Goal: Transaction & Acquisition: Purchase product/service

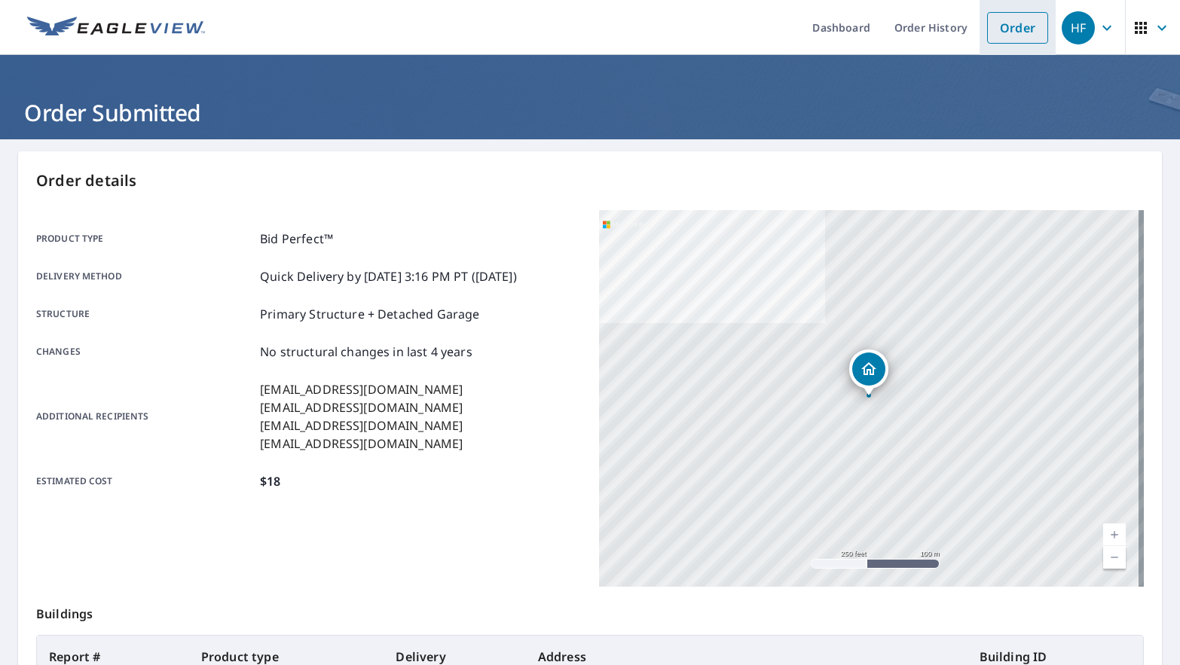
click at [987, 31] on link "Order" at bounding box center [1017, 28] width 61 height 32
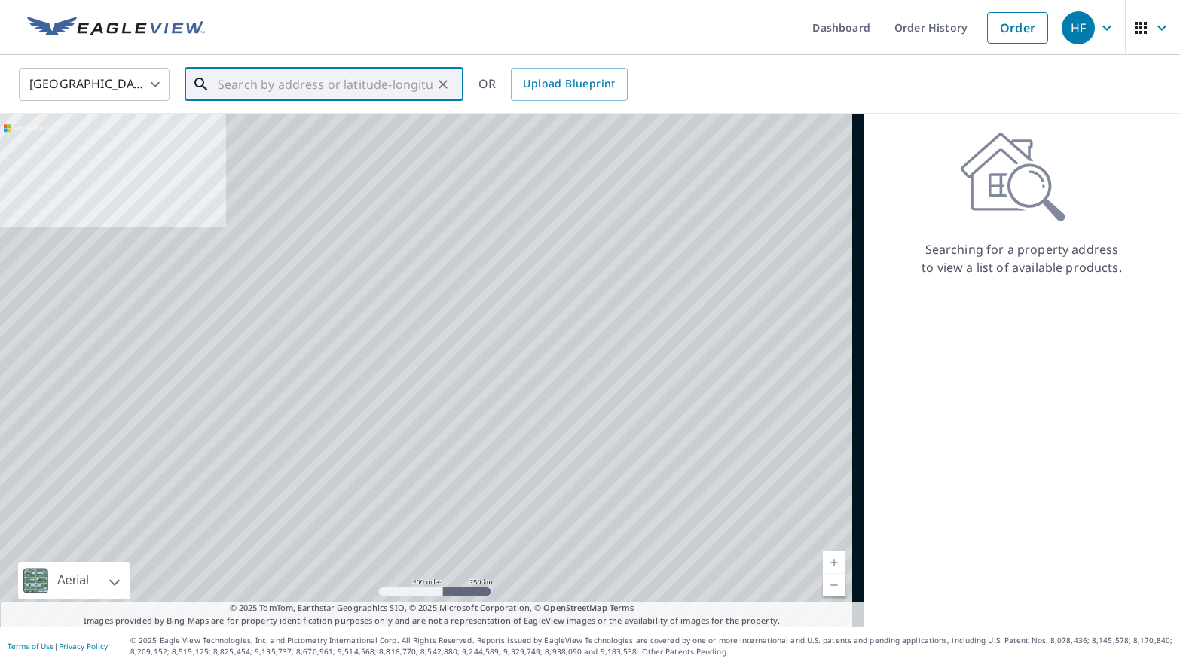
click at [229, 80] on input "text" at bounding box center [325, 84] width 215 height 42
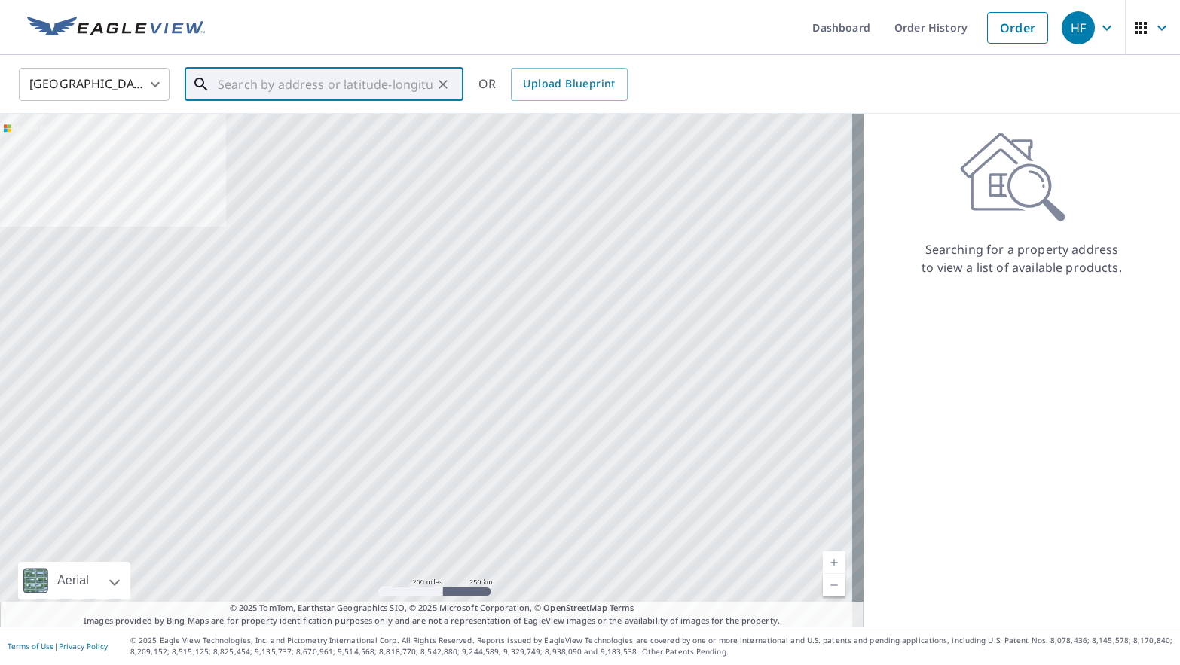
paste input "[STREET_ADDRESS]"
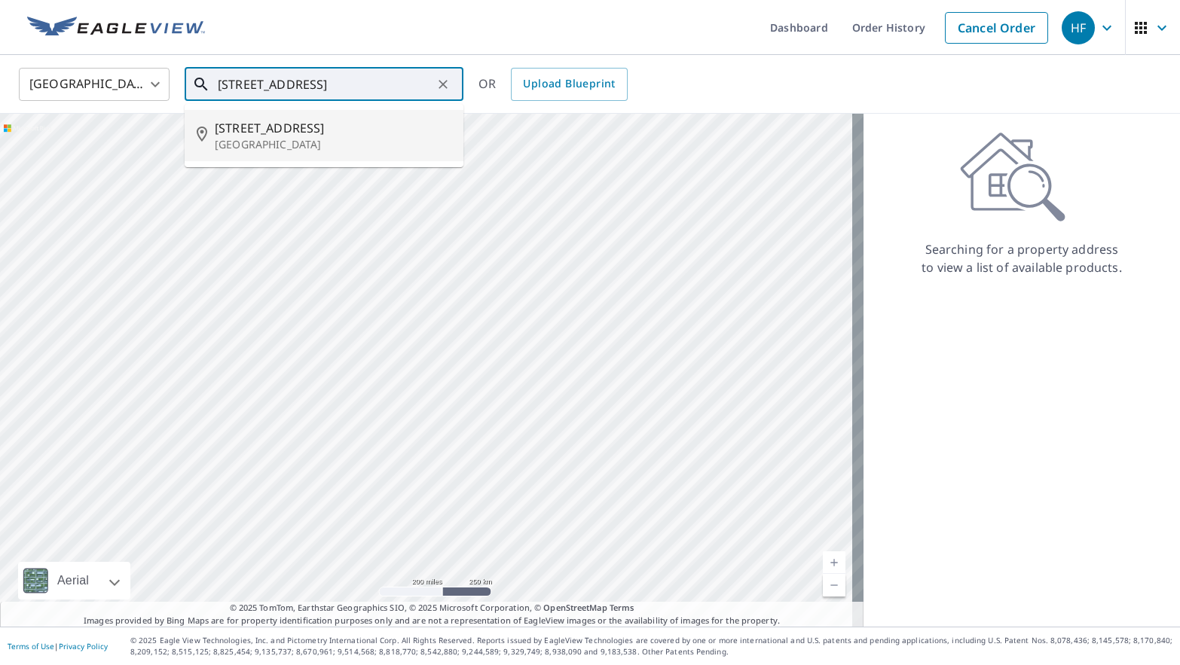
click at [372, 141] on p "[GEOGRAPHIC_DATA]" at bounding box center [333, 144] width 237 height 15
type input "[STREET_ADDRESS]"
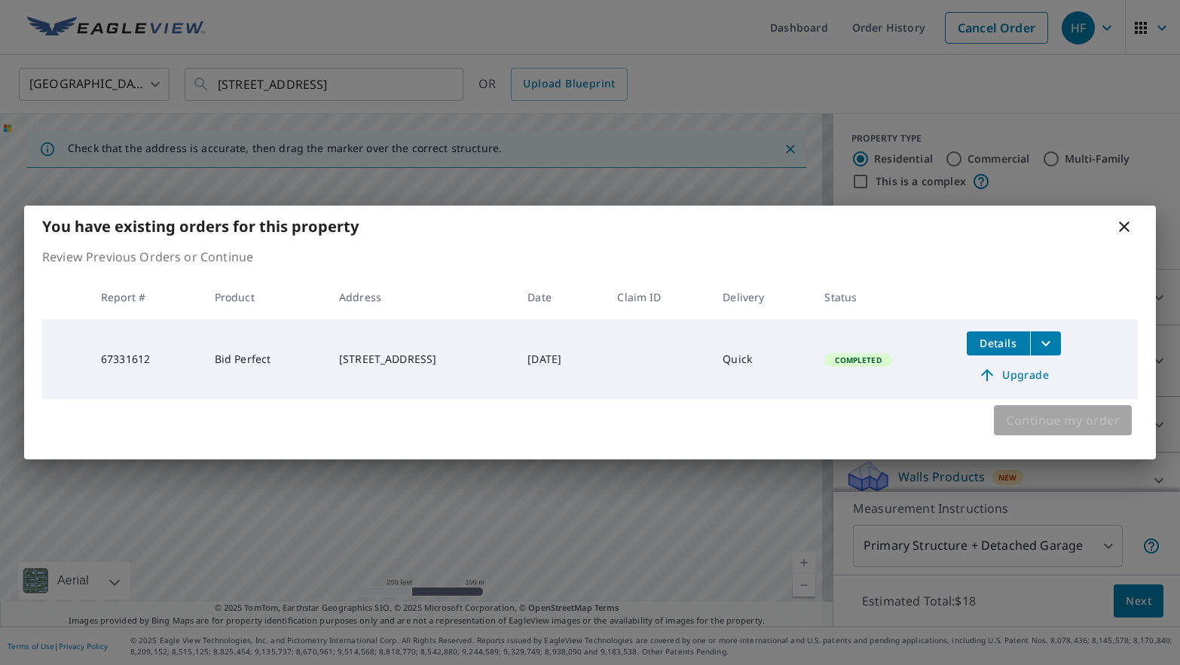
click at [1025, 427] on span "Continue my order" at bounding box center [1063, 420] width 114 height 21
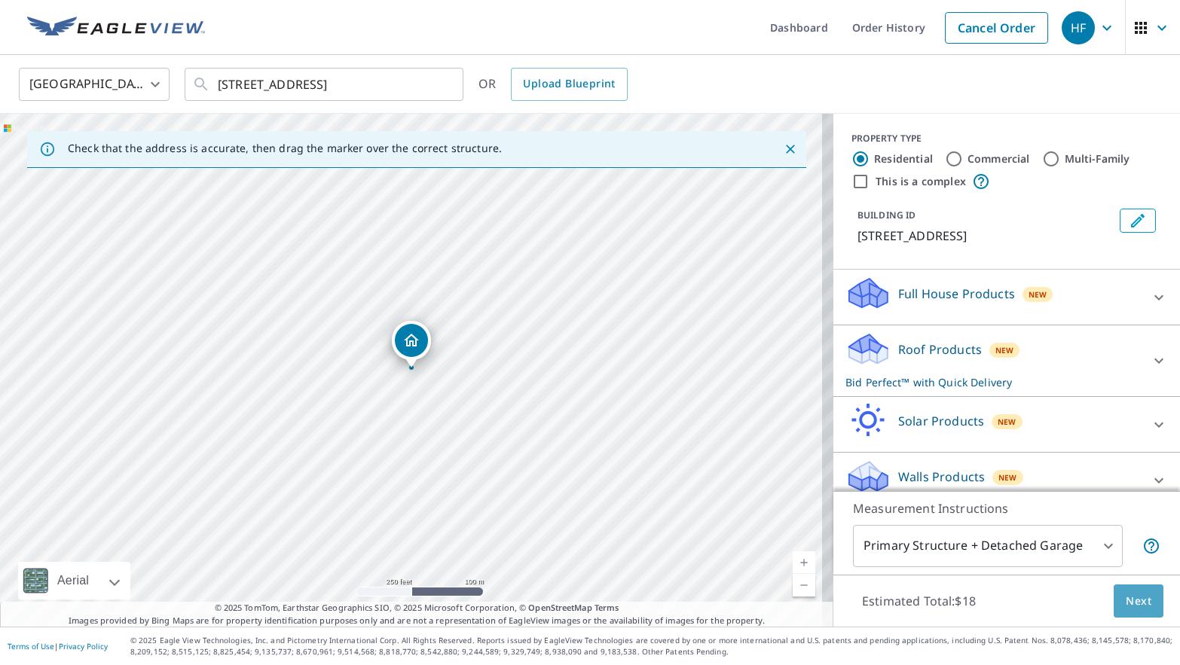
click at [1126, 605] on span "Next" at bounding box center [1139, 601] width 26 height 19
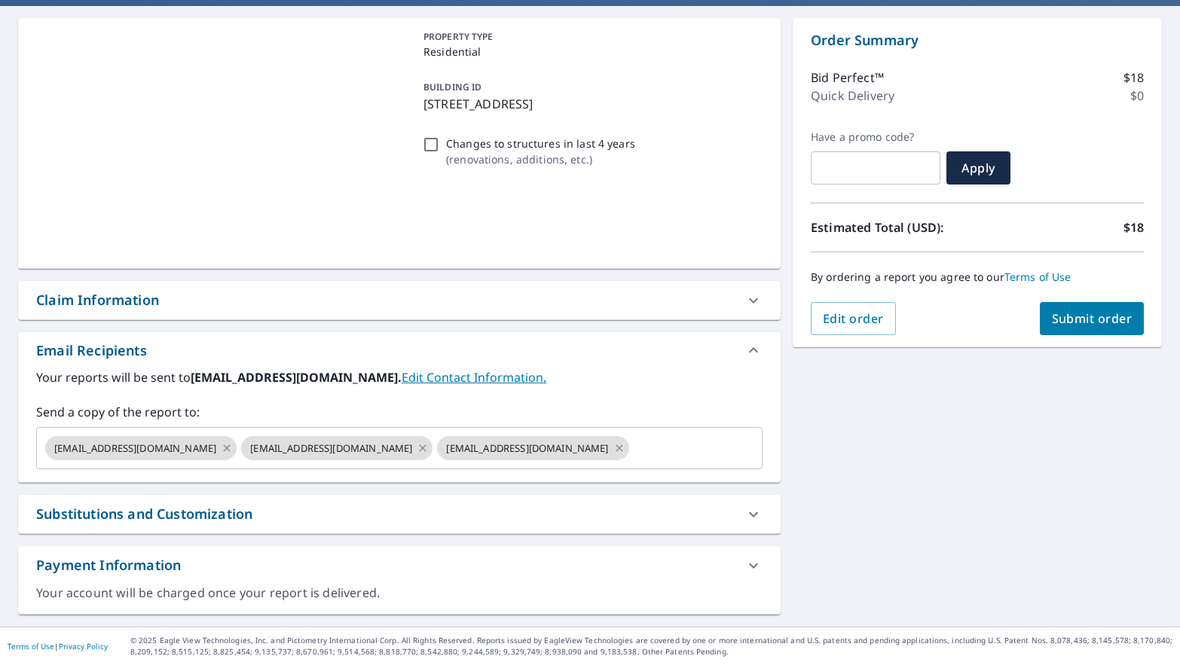
scroll to position [133, 0]
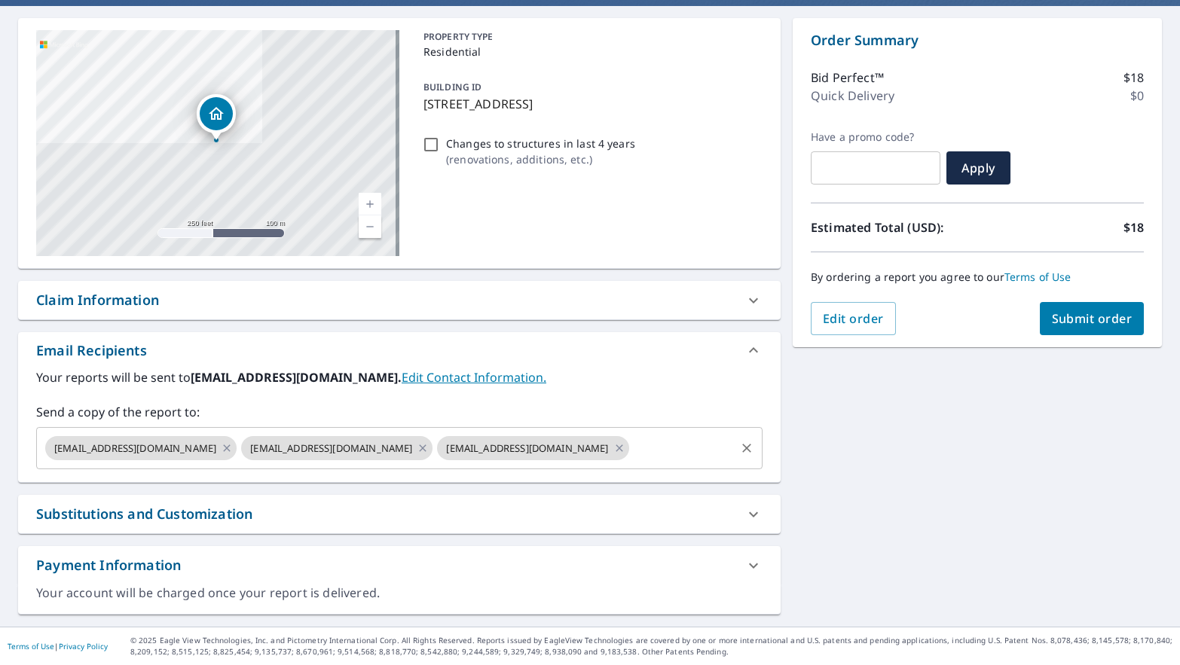
click at [631, 438] on input "text" at bounding box center [682, 448] width 102 height 29
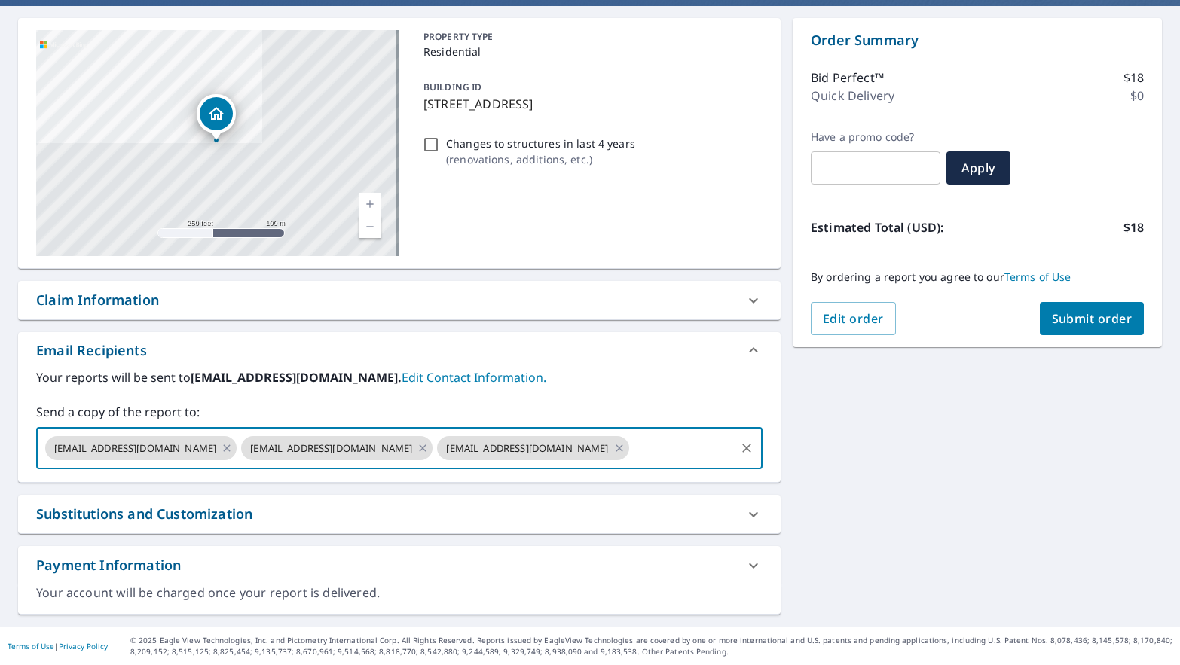
paste input "[EMAIL_ADDRESS][DOMAIN_NAME]"
type input "[EMAIL_ADDRESS][DOMAIN_NAME]"
click at [594, 404] on div "Your reports will be sent to [EMAIL_ADDRESS][DOMAIN_NAME]. Edit Contact Informa…" at bounding box center [399, 418] width 726 height 101
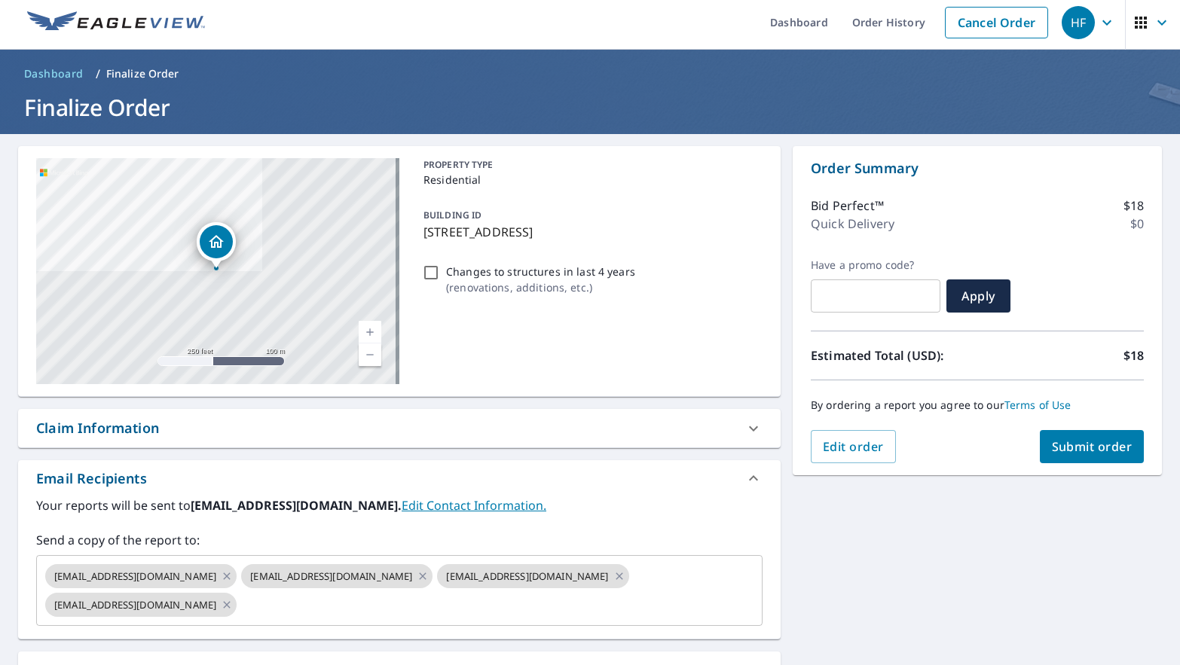
scroll to position [0, 0]
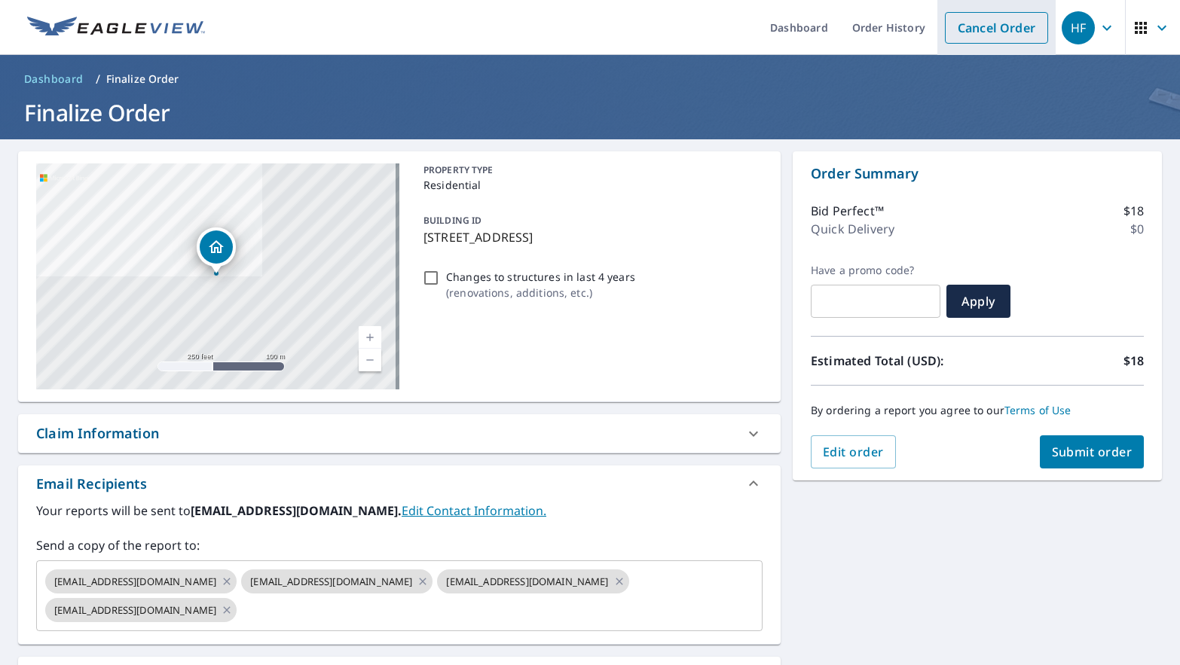
click at [973, 40] on link "Cancel Order" at bounding box center [996, 28] width 103 height 32
checkbox input "true"
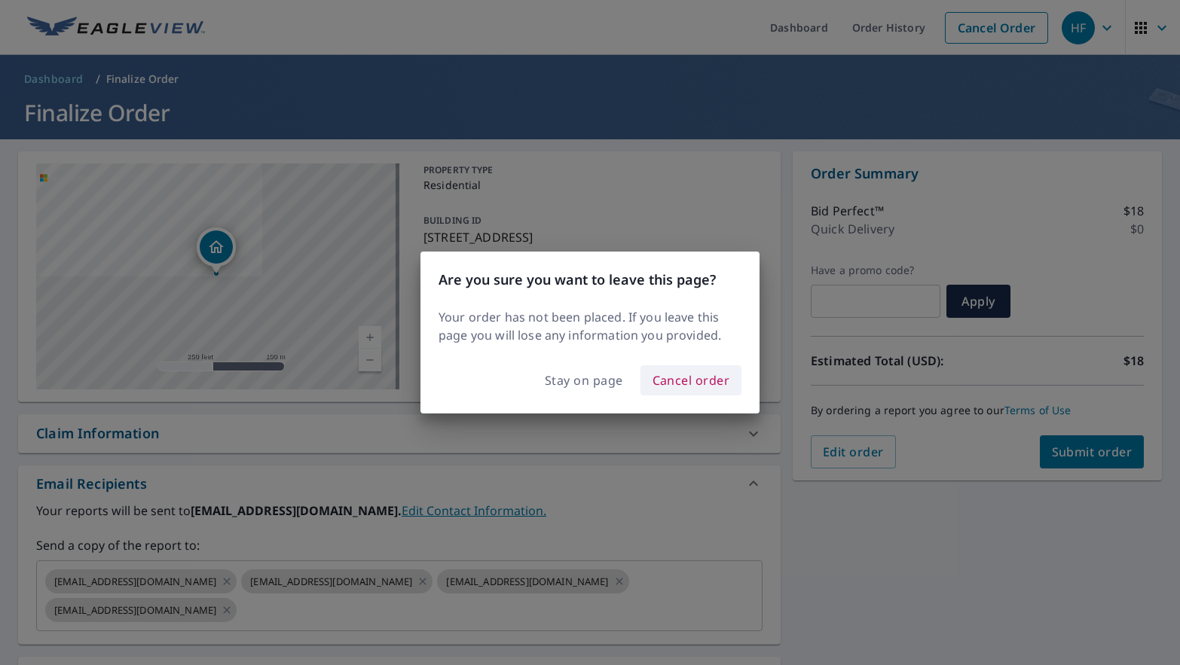
click at [672, 384] on span "Cancel order" at bounding box center [692, 380] width 78 height 21
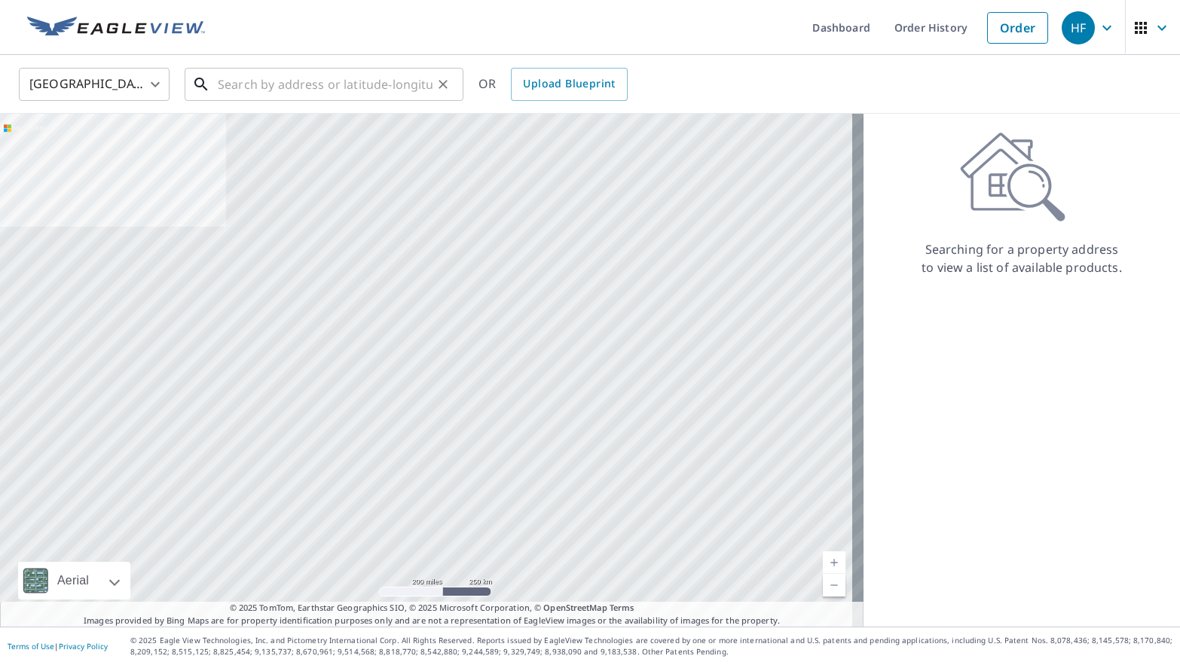
click at [300, 84] on input "text" at bounding box center [325, 84] width 215 height 42
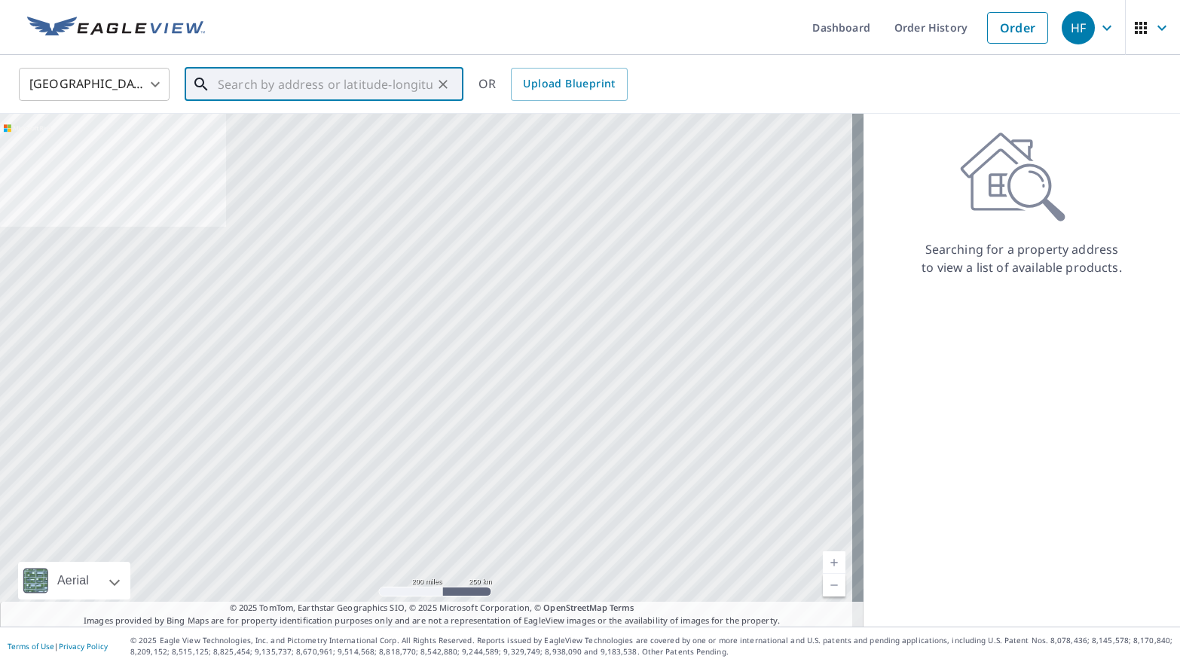
paste input "1808 17th Ct N"
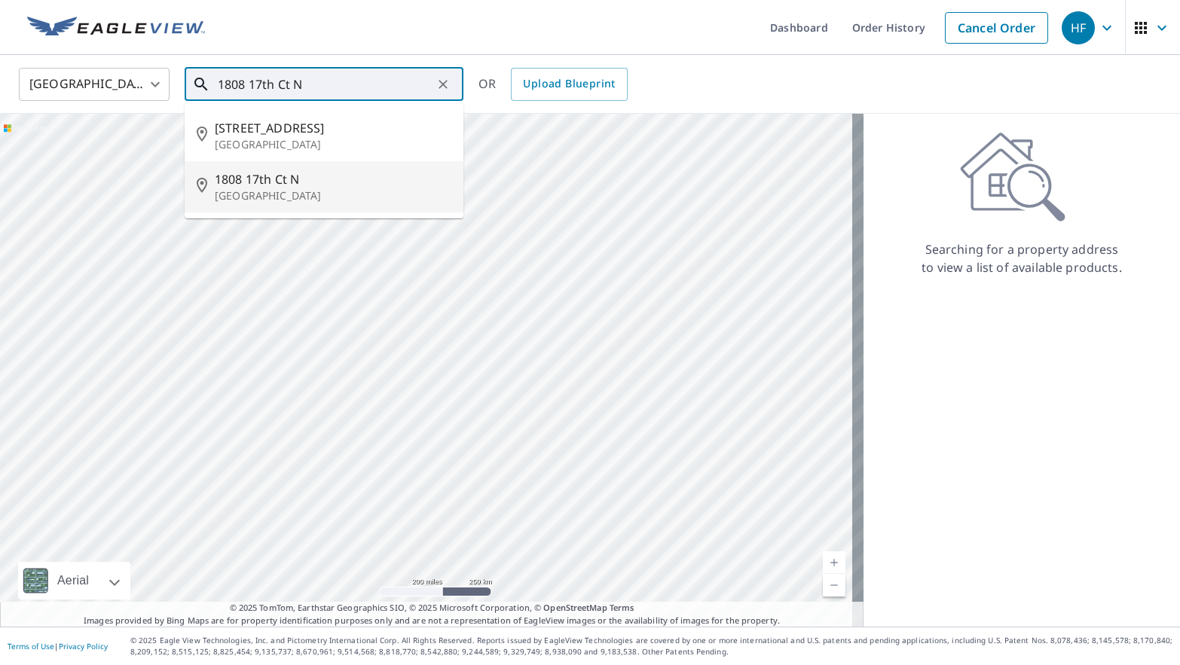
click at [388, 194] on p "[GEOGRAPHIC_DATA]" at bounding box center [333, 195] width 237 height 15
type input "[STREET_ADDRESS]"
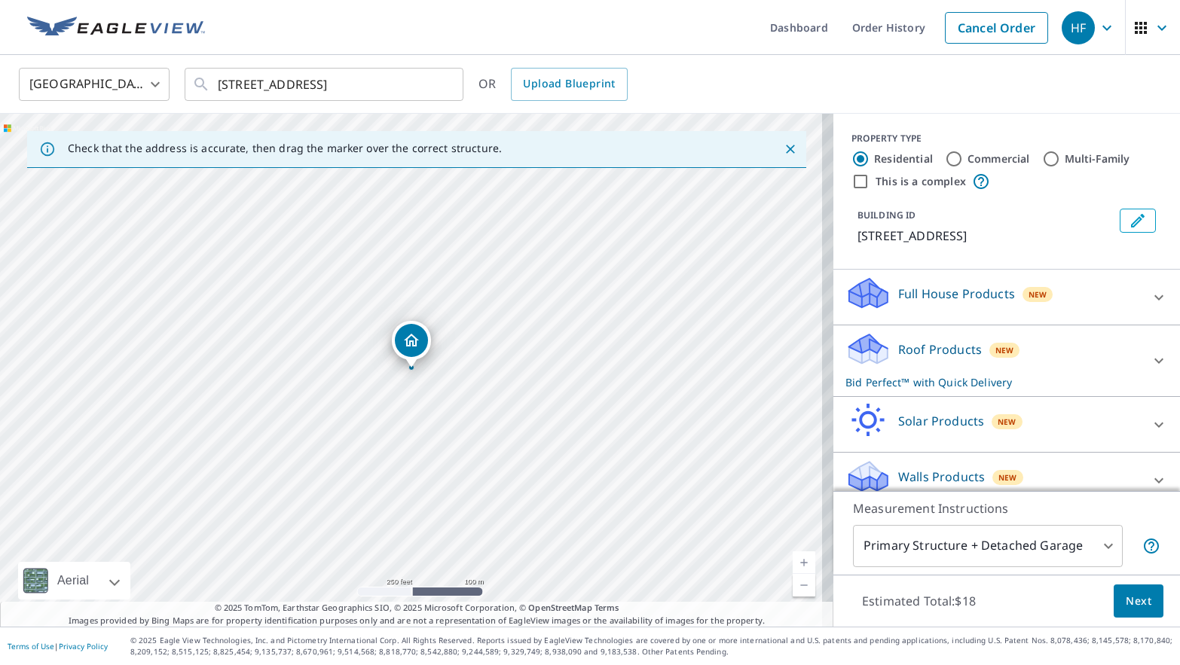
click at [1126, 602] on span "Next" at bounding box center [1139, 601] width 26 height 19
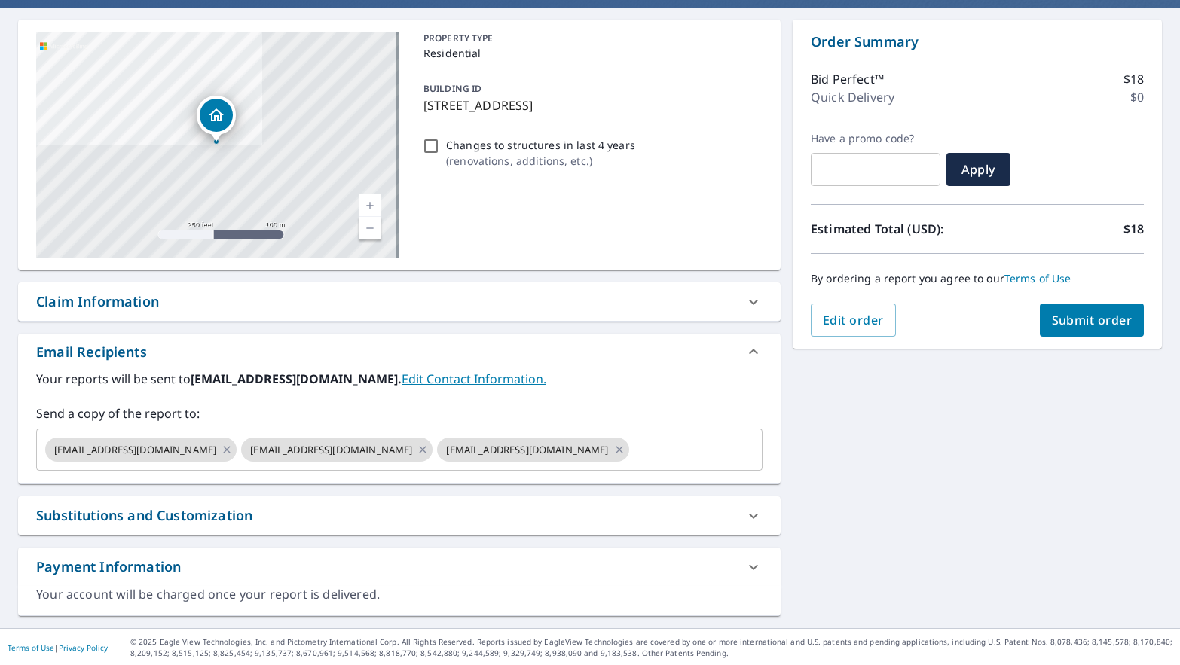
scroll to position [133, 0]
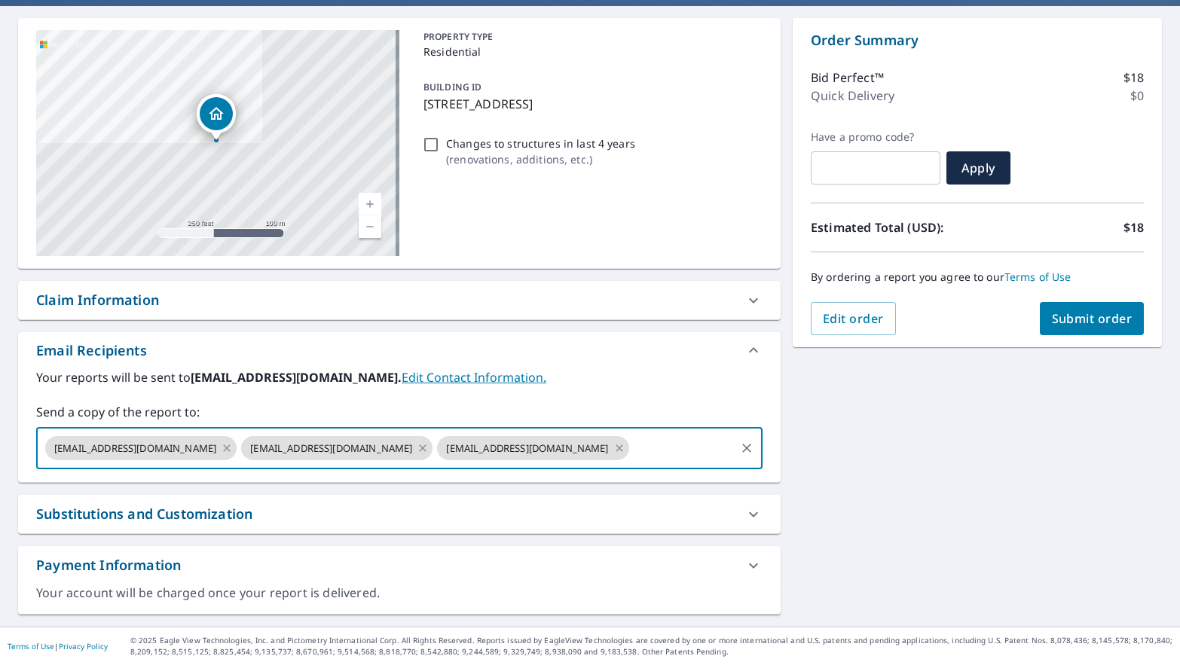
click at [631, 440] on input "text" at bounding box center [682, 448] width 102 height 29
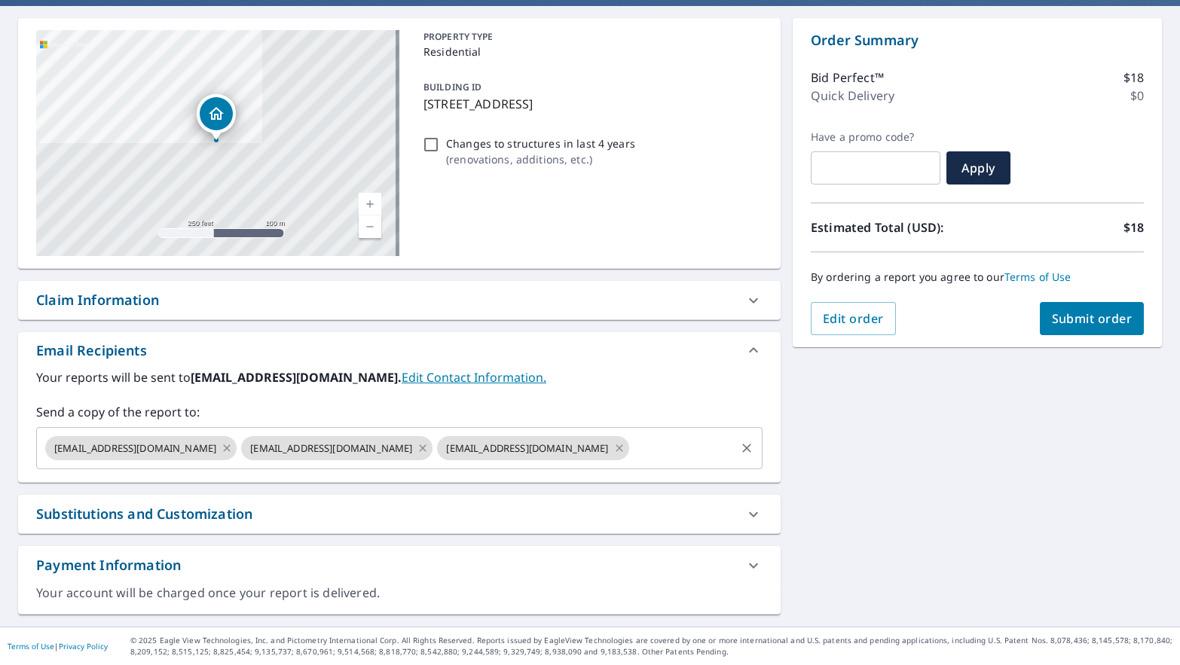
click at [631, 445] on input "text" at bounding box center [682, 448] width 102 height 29
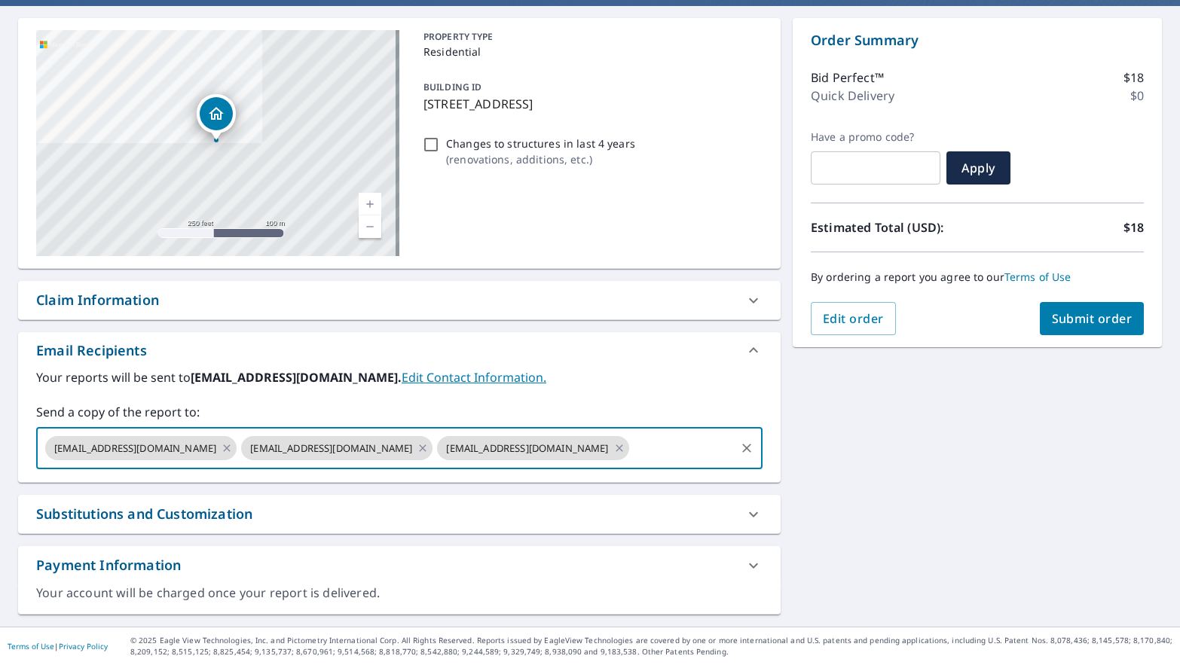
paste input "[EMAIL_ADDRESS][DOMAIN_NAME]"
type input "[EMAIL_ADDRESS][DOMAIN_NAME]"
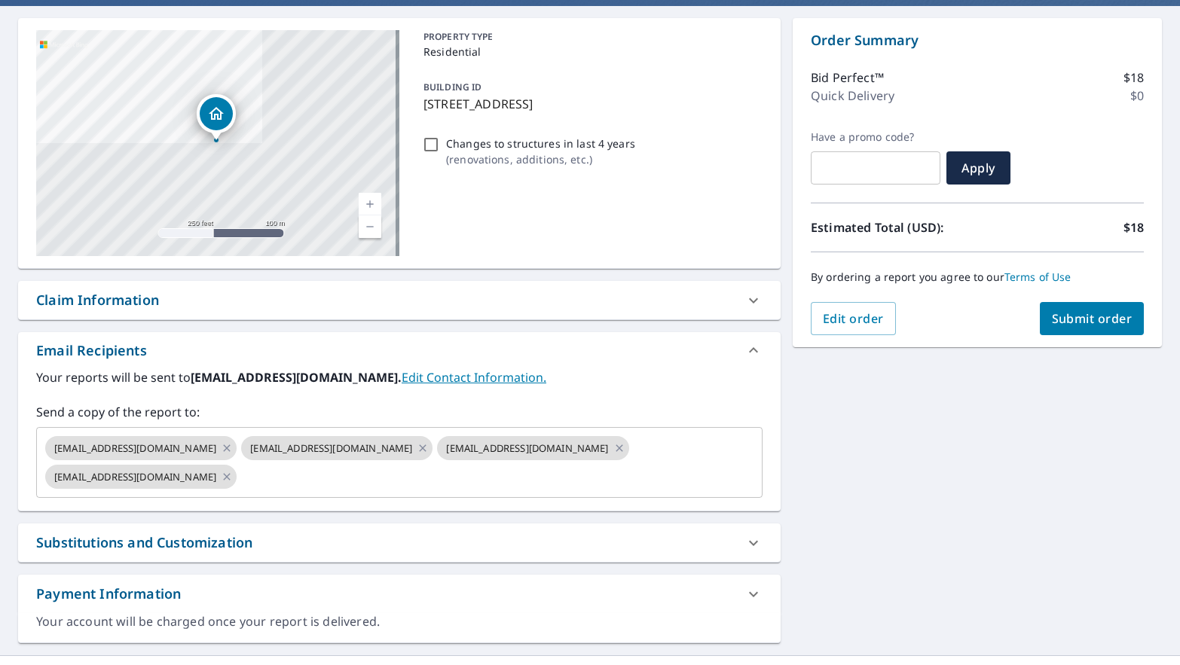
click at [613, 411] on label "Send a copy of the report to:" at bounding box center [399, 412] width 726 height 18
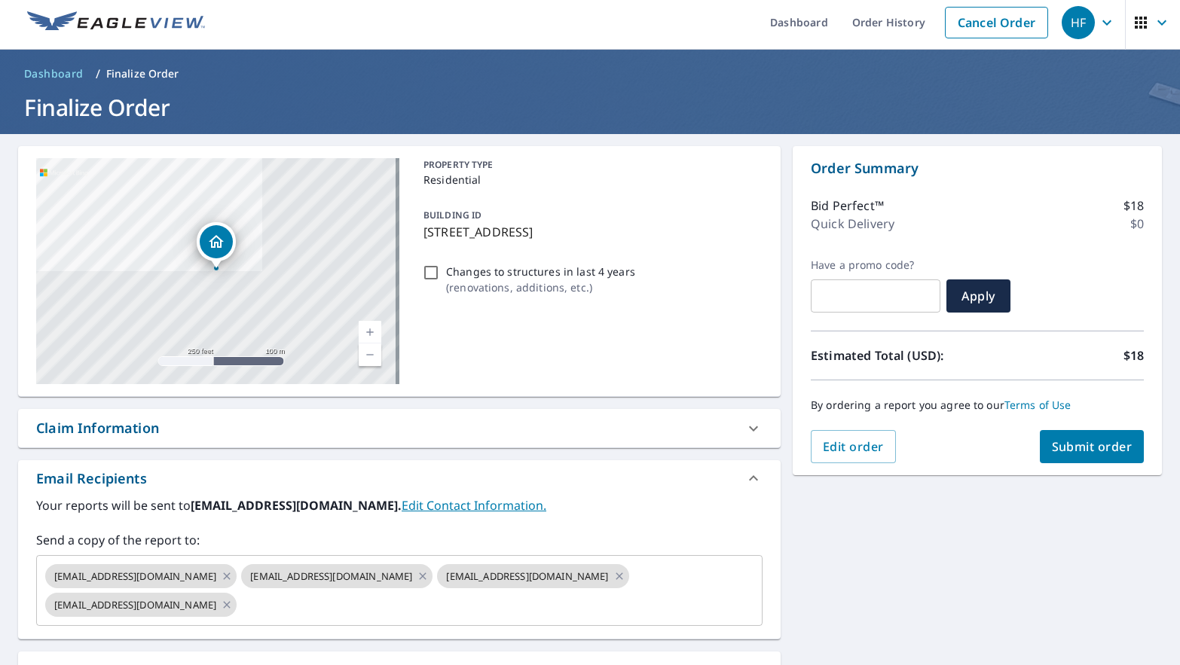
scroll to position [0, 0]
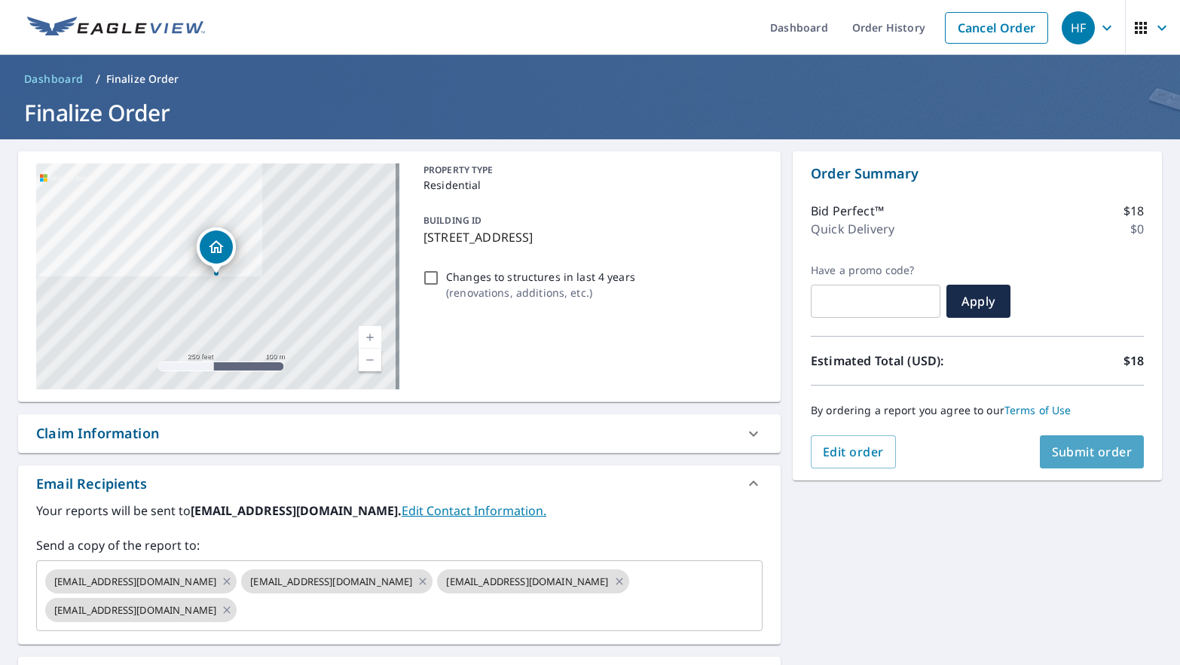
click at [1083, 454] on span "Submit order" at bounding box center [1092, 452] width 81 height 17
checkbox input "true"
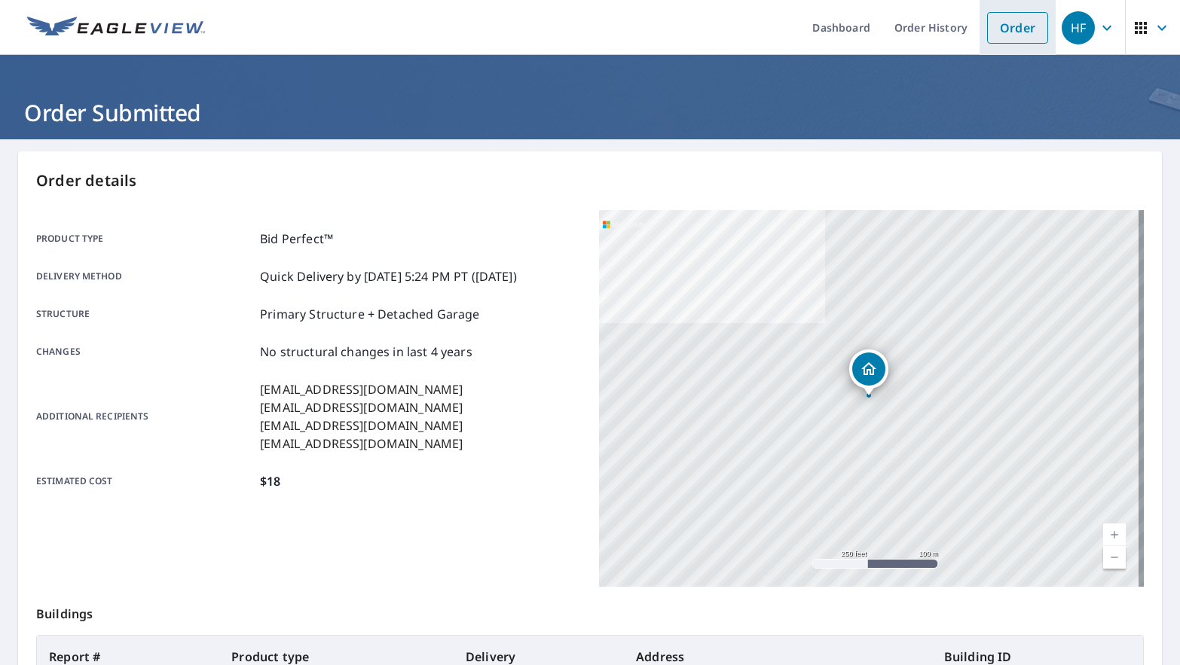
click at [1007, 28] on link "Order" at bounding box center [1017, 28] width 61 height 32
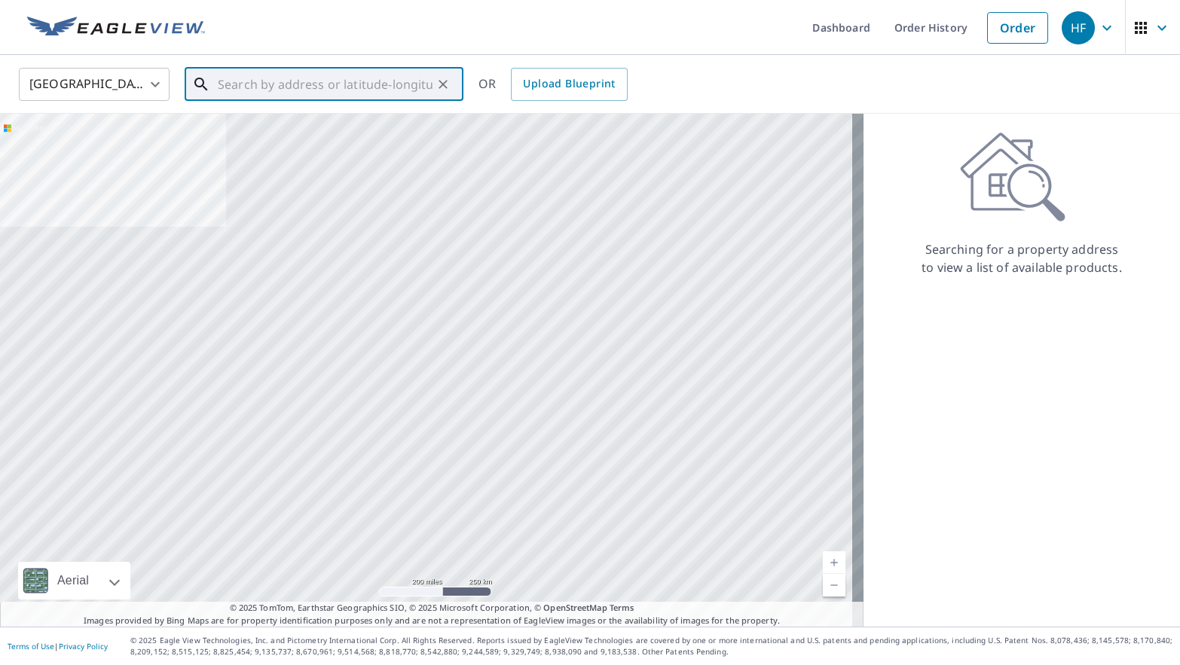
click at [268, 88] on input "text" at bounding box center [325, 84] width 215 height 42
paste input "[STREET_ADDRESS][PERSON_NAME]"
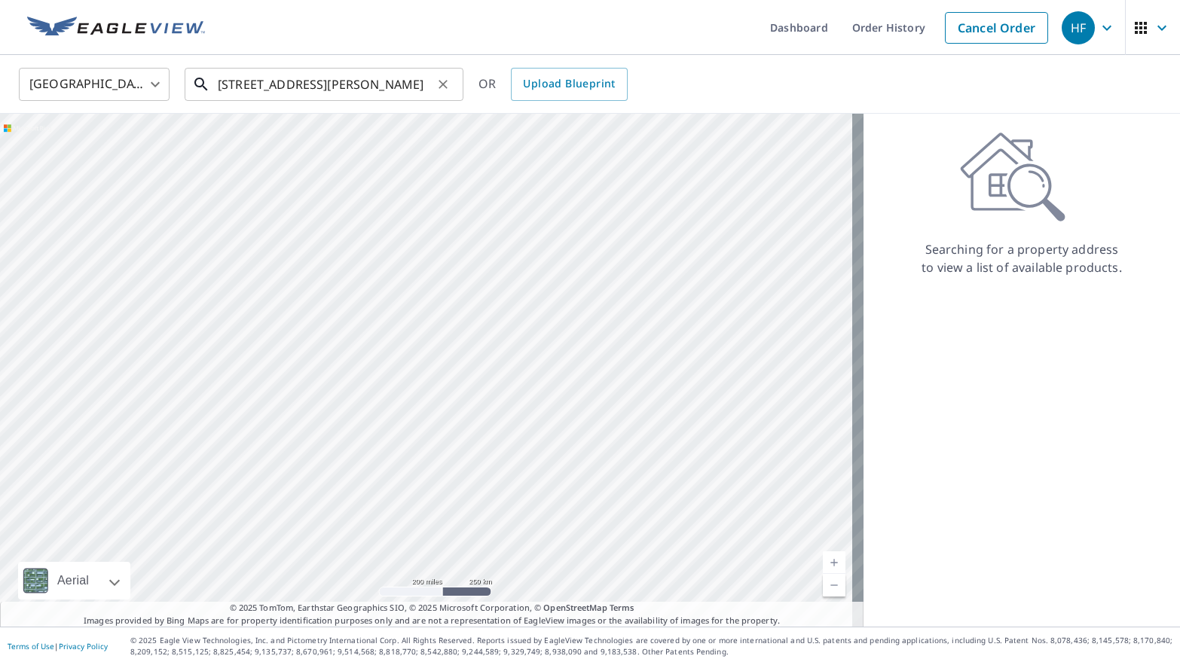
click at [352, 93] on input "[STREET_ADDRESS][PERSON_NAME]" at bounding box center [325, 84] width 215 height 42
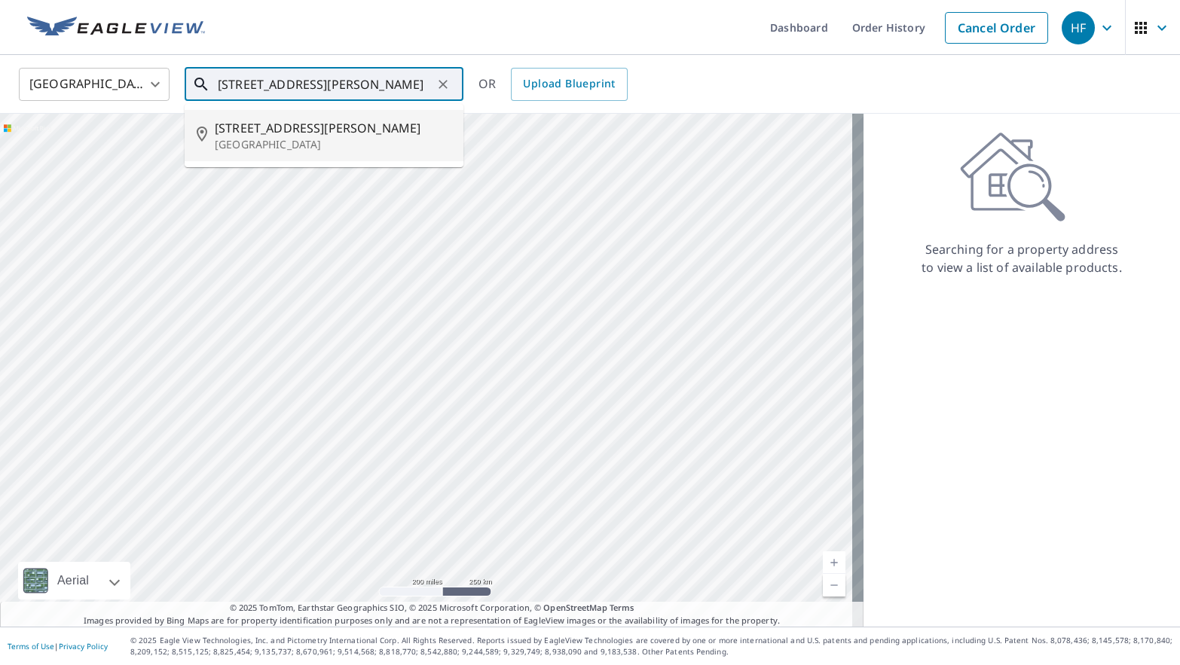
click at [344, 145] on p "[GEOGRAPHIC_DATA]" at bounding box center [333, 144] width 237 height 15
type input "[STREET_ADDRESS][PERSON_NAME]"
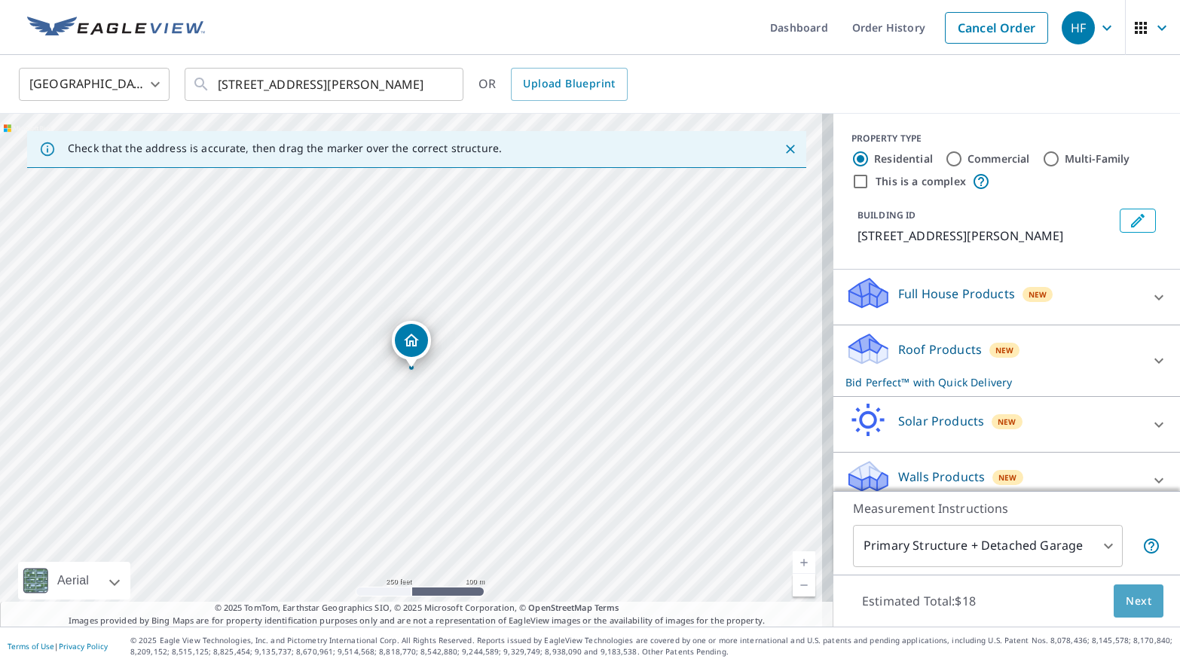
click at [1126, 603] on span "Next" at bounding box center [1139, 601] width 26 height 19
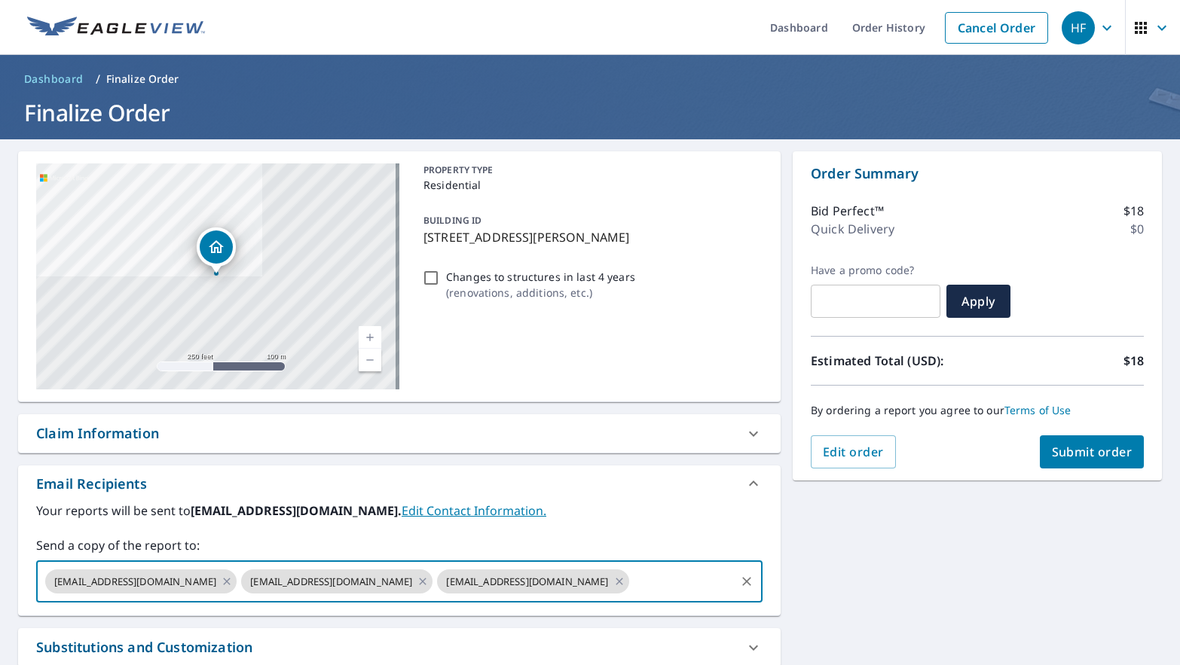
click at [631, 569] on input "text" at bounding box center [682, 581] width 102 height 29
paste input "[EMAIL_ADDRESS][DOMAIN_NAME]"
type input "[EMAIL_ADDRESS][DOMAIN_NAME]"
click at [613, 546] on label "Send a copy of the report to:" at bounding box center [399, 546] width 726 height 18
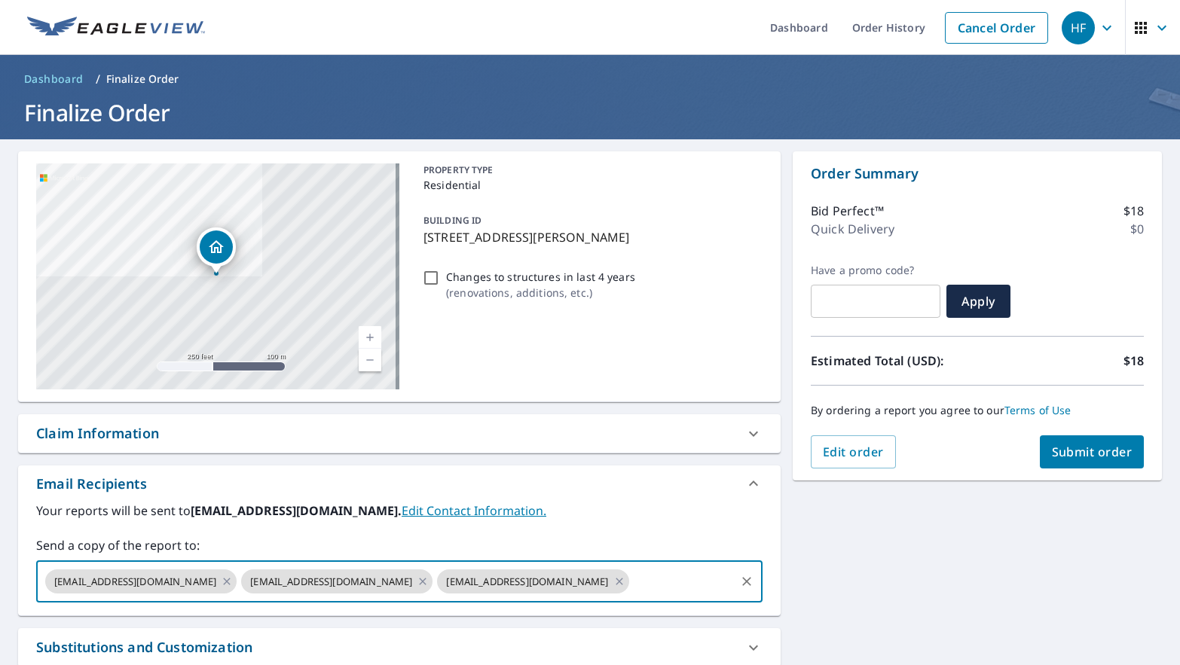
scroll to position [0, 0]
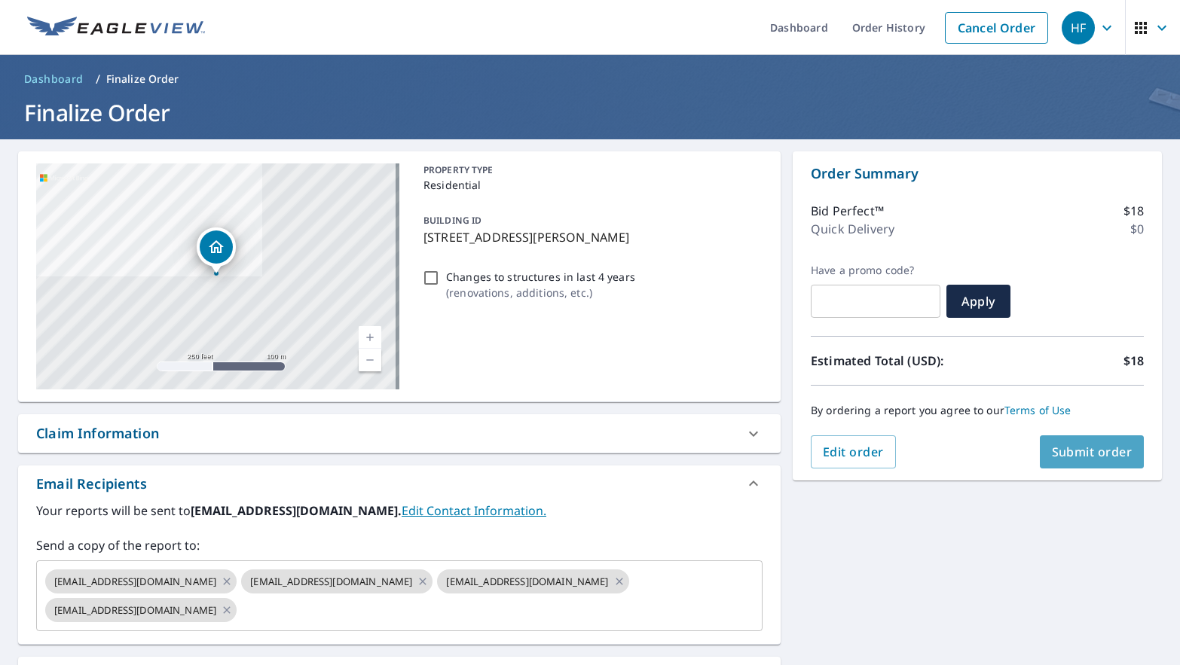
click at [1091, 458] on span "Submit order" at bounding box center [1092, 452] width 81 height 17
checkbox input "true"
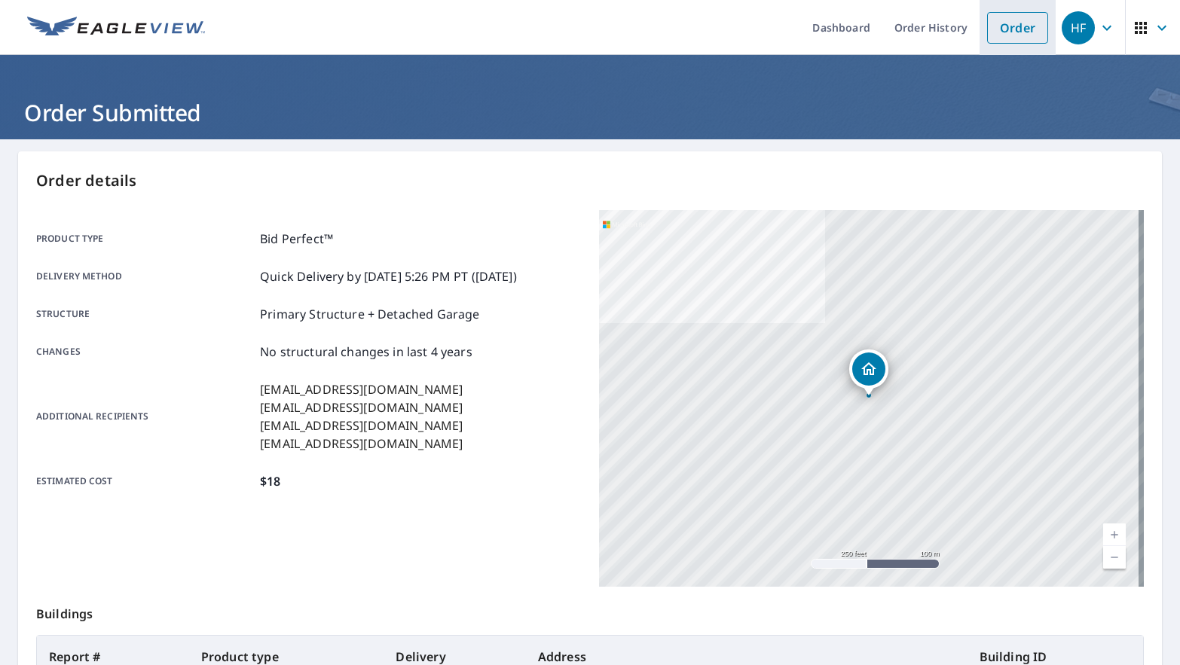
click at [999, 28] on link "Order" at bounding box center [1017, 28] width 61 height 32
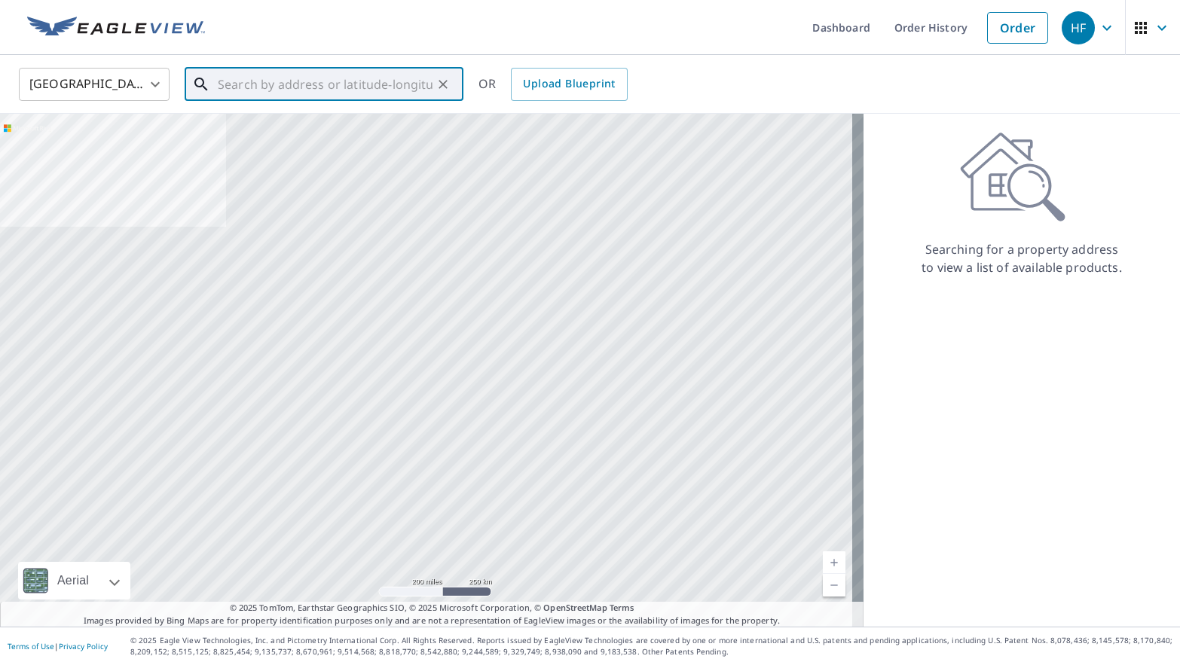
click at [326, 87] on input "text" at bounding box center [325, 84] width 215 height 42
paste input "[STREET_ADDRESS]"
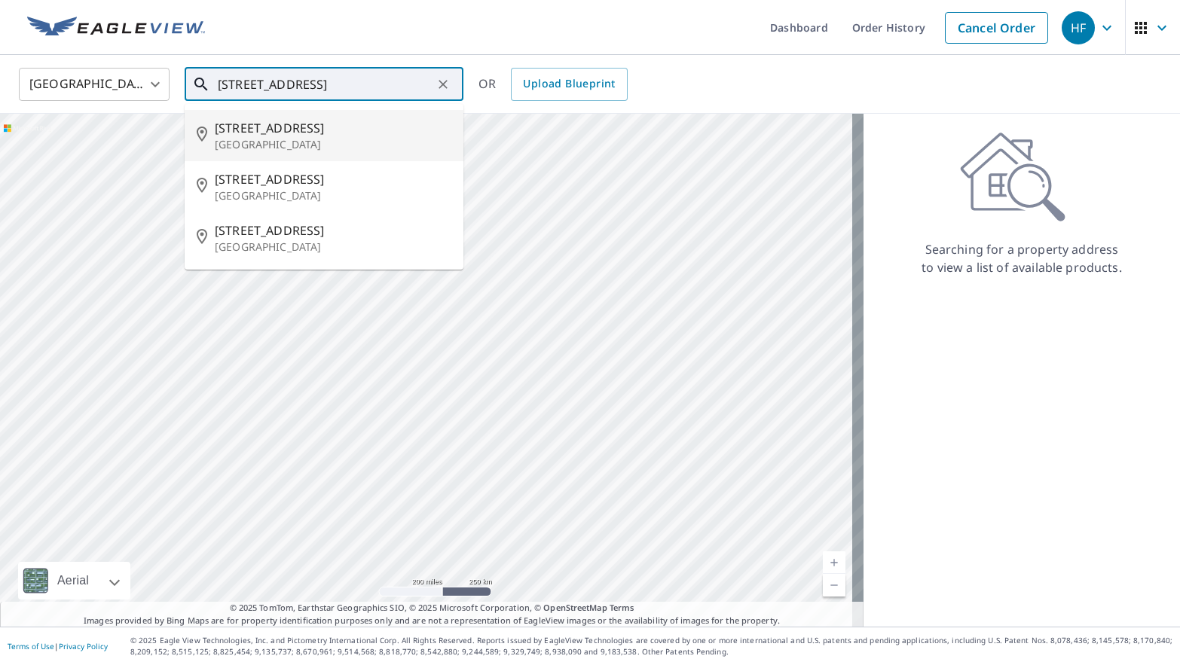
click at [347, 133] on span "[STREET_ADDRESS]" at bounding box center [333, 128] width 237 height 18
type input "[STREET_ADDRESS]"
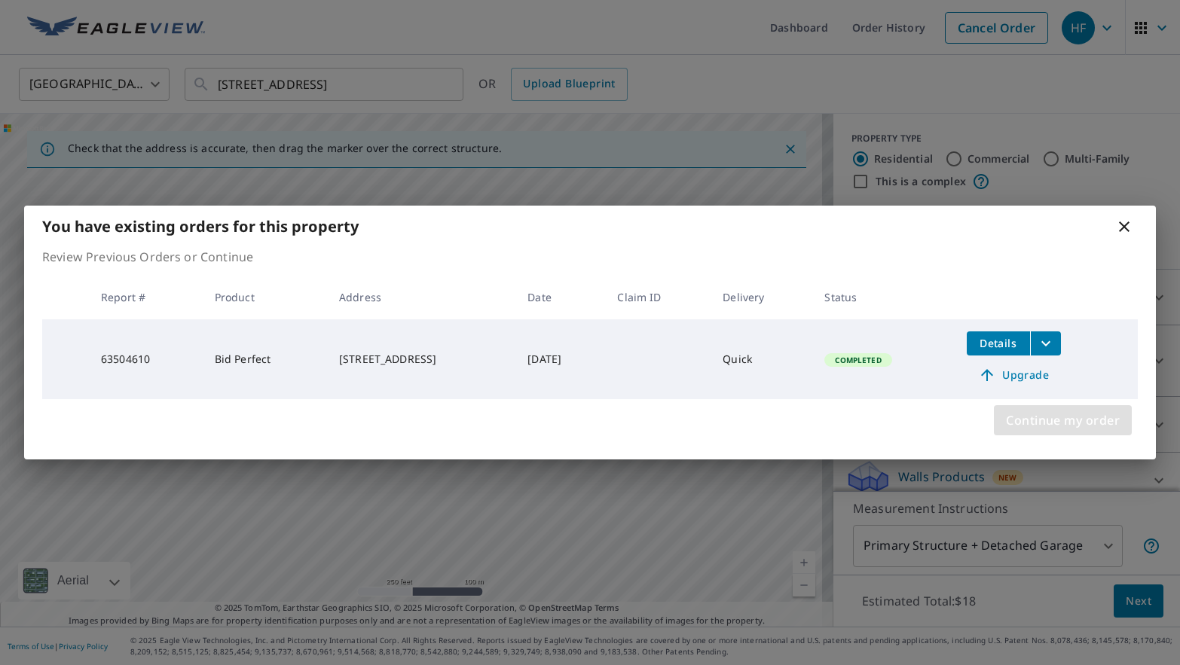
click at [1032, 415] on span "Continue my order" at bounding box center [1063, 420] width 114 height 21
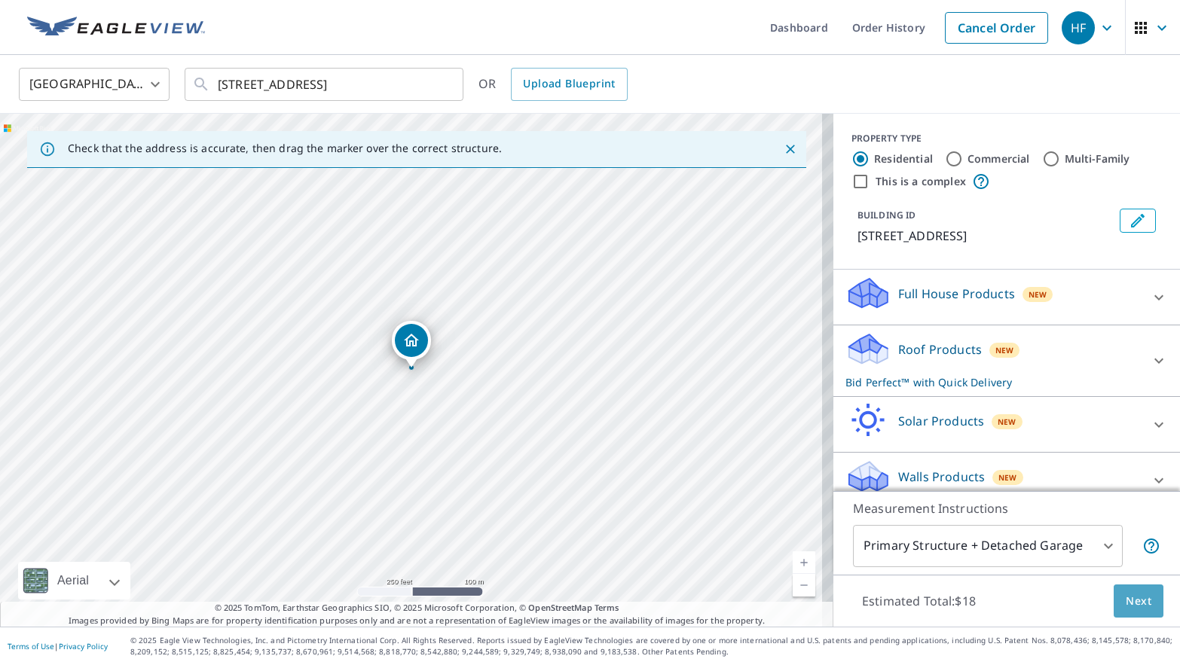
click at [1129, 595] on span "Next" at bounding box center [1139, 601] width 26 height 19
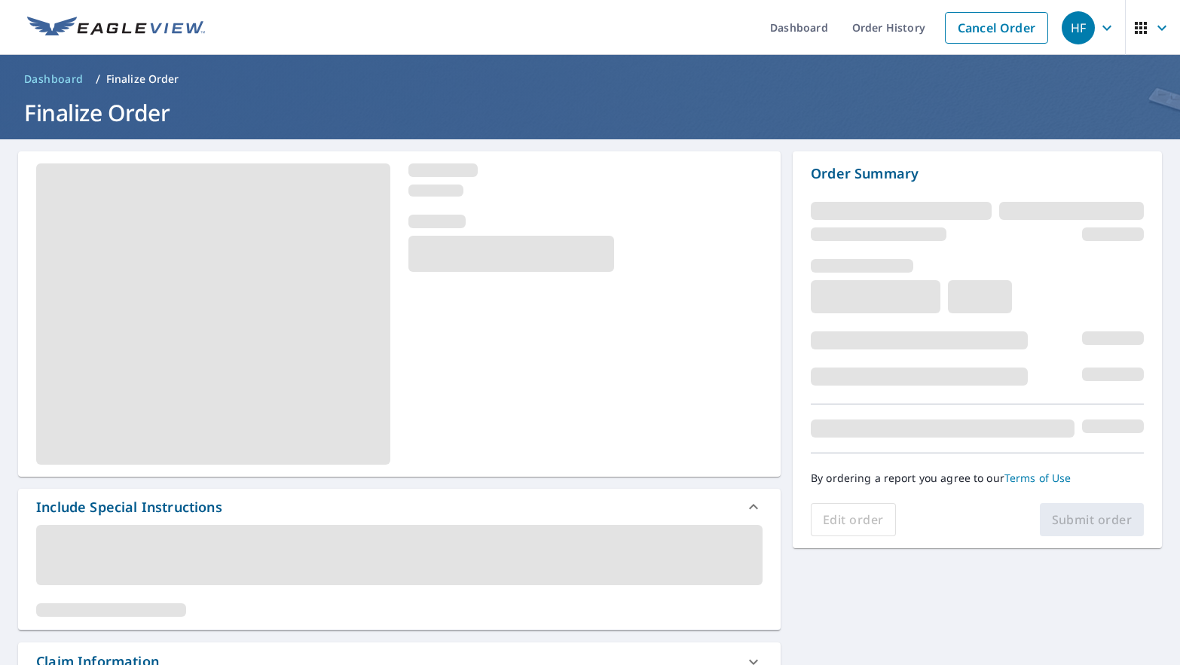
scroll to position [75, 0]
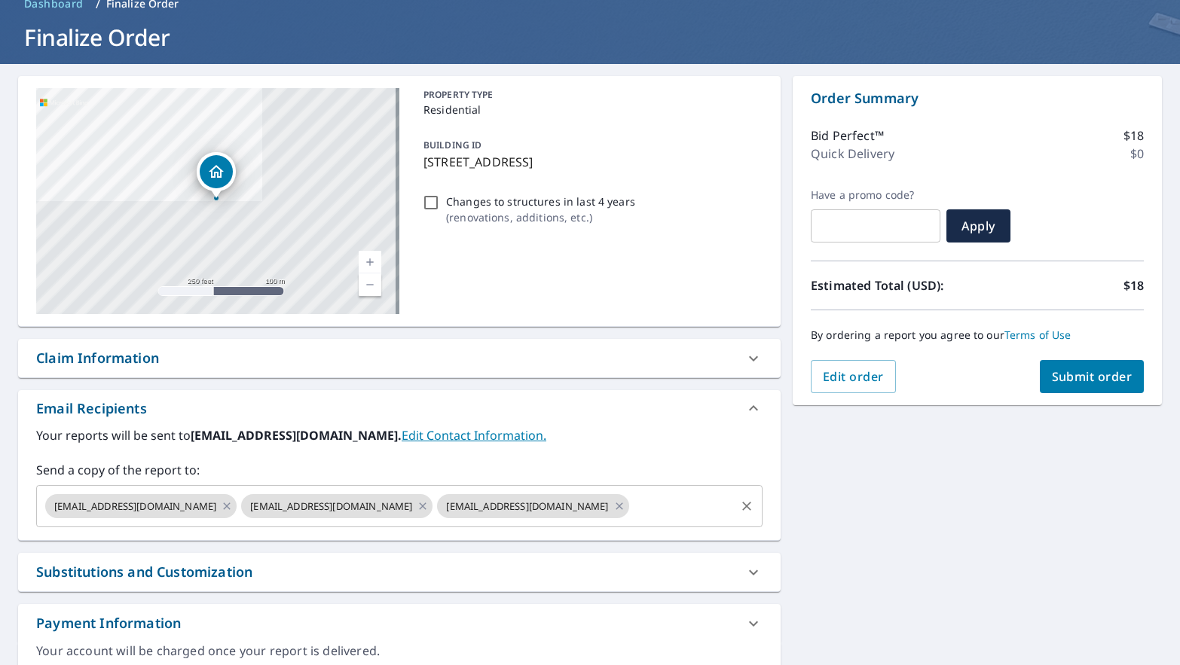
click at [631, 507] on input "text" at bounding box center [682, 506] width 102 height 29
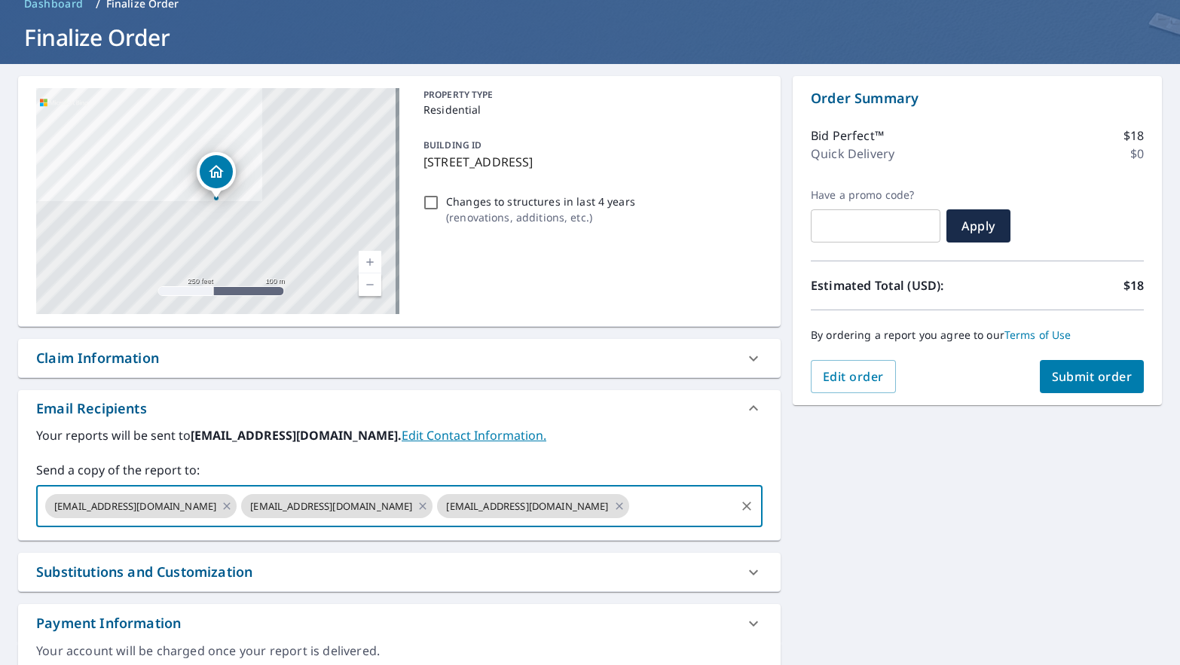
click at [631, 507] on input "text" at bounding box center [682, 506] width 102 height 29
paste input "[EMAIL_ADDRESS][DOMAIN_NAME]"
type input "[EMAIL_ADDRESS][DOMAIN_NAME]"
click at [593, 462] on label "Send a copy of the report to:" at bounding box center [399, 470] width 726 height 18
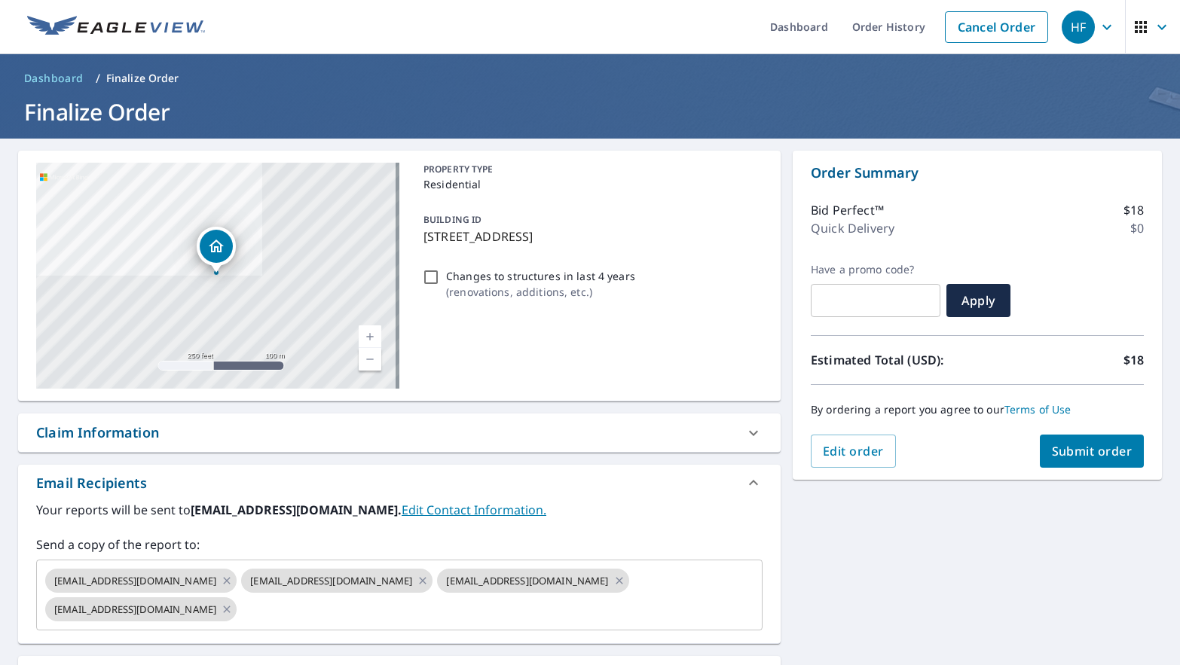
scroll to position [0, 0]
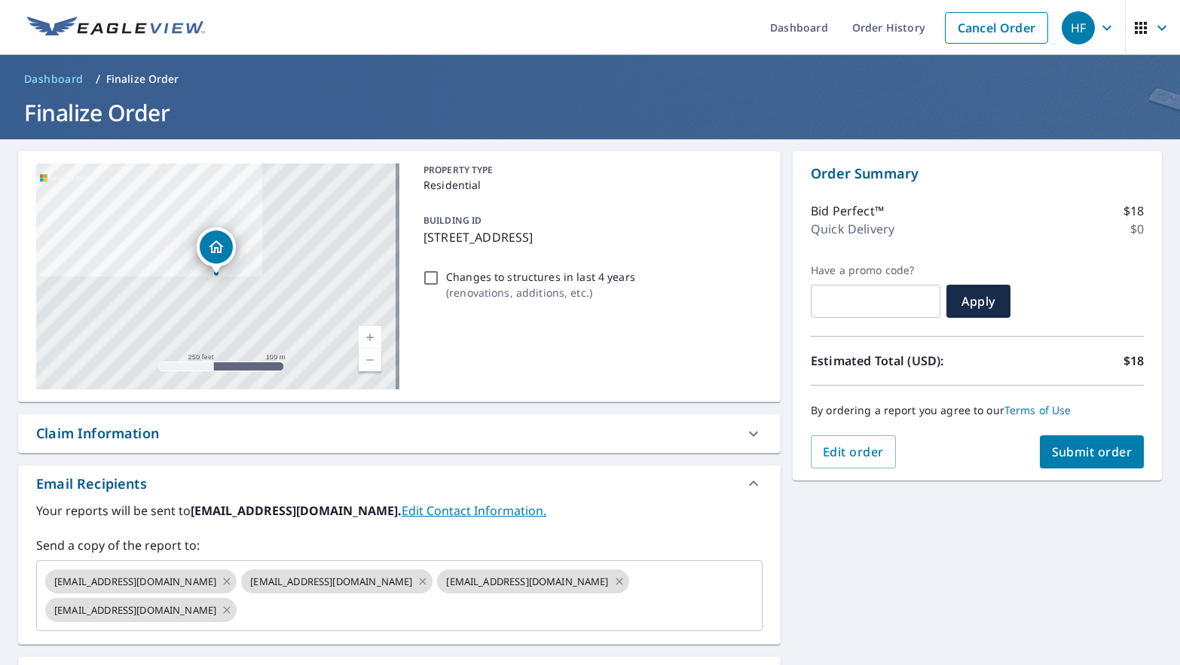
click at [1079, 446] on span "Submit order" at bounding box center [1092, 452] width 81 height 17
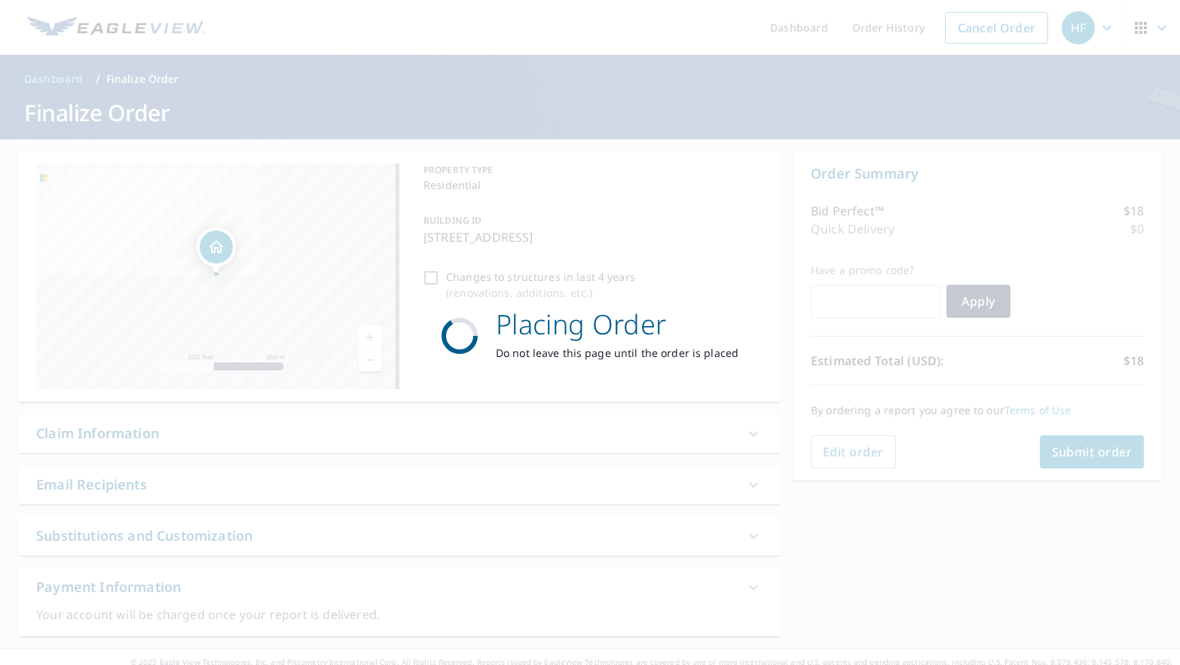
checkbox input "true"
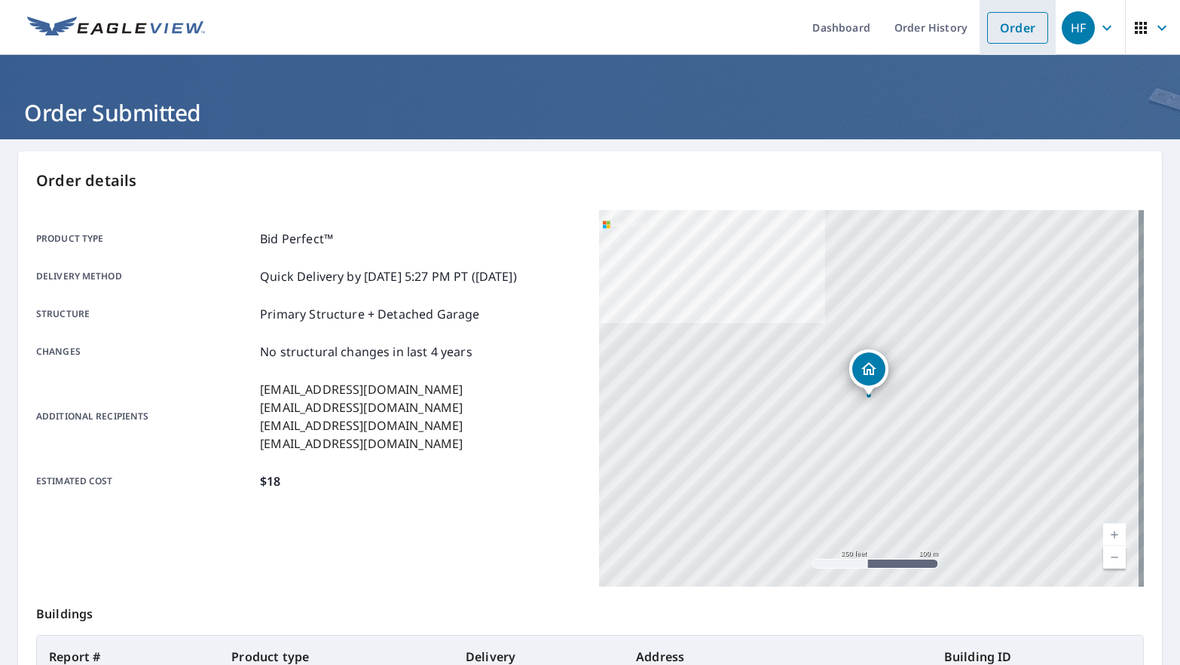
click at [999, 30] on link "Order" at bounding box center [1017, 28] width 61 height 32
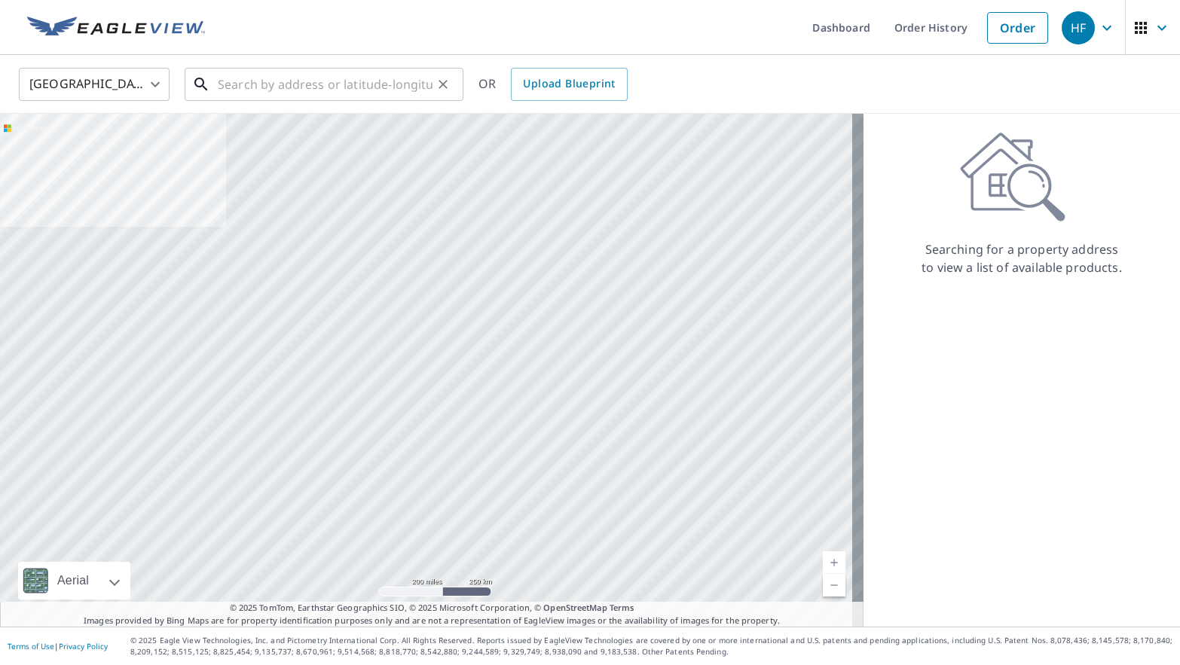
click at [258, 95] on input "text" at bounding box center [325, 84] width 215 height 42
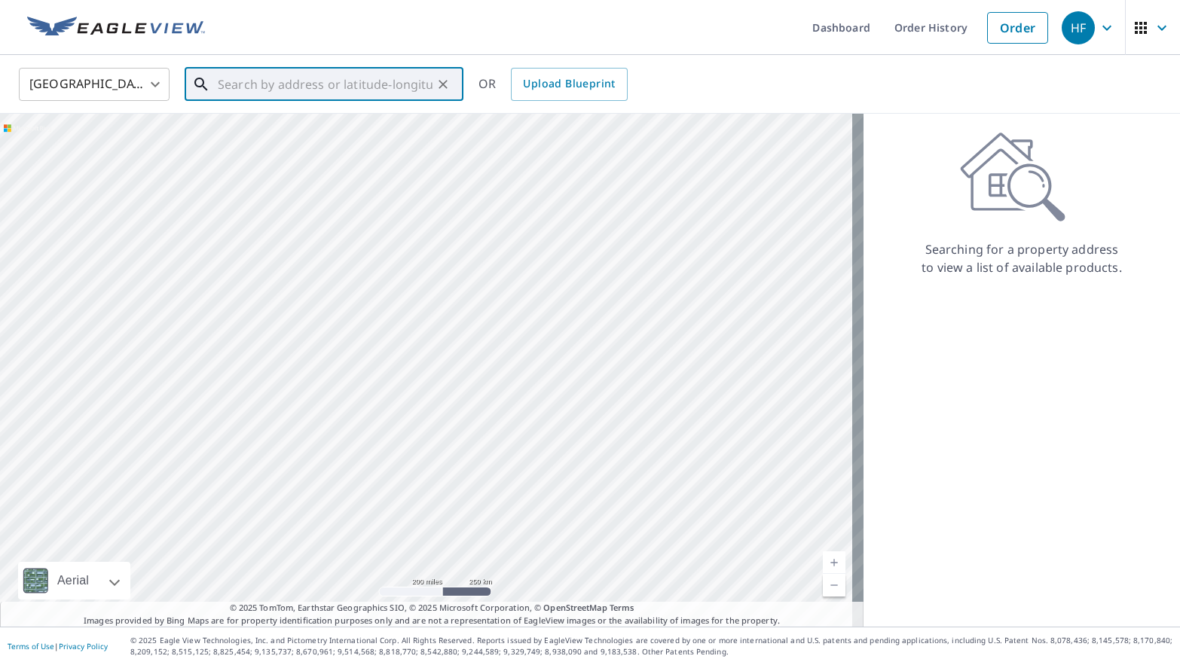
paste input "2912 [PERSON_NAME] CIR"
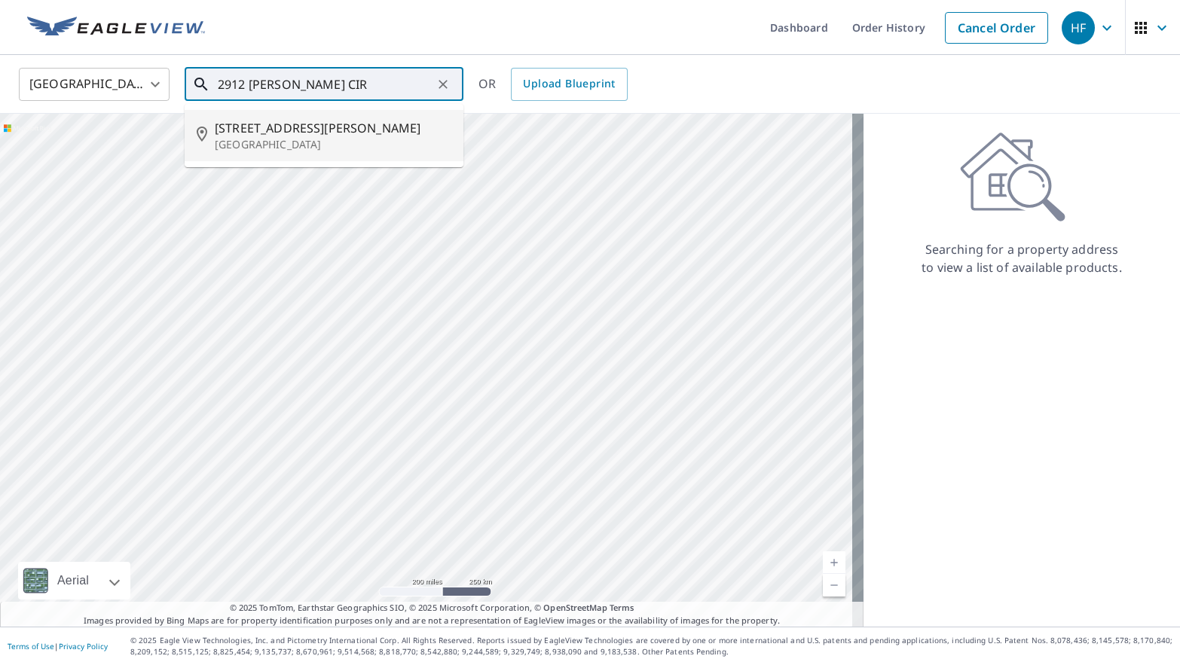
click at [352, 142] on p "[GEOGRAPHIC_DATA]" at bounding box center [333, 144] width 237 height 15
type input "[STREET_ADDRESS][PERSON_NAME]"
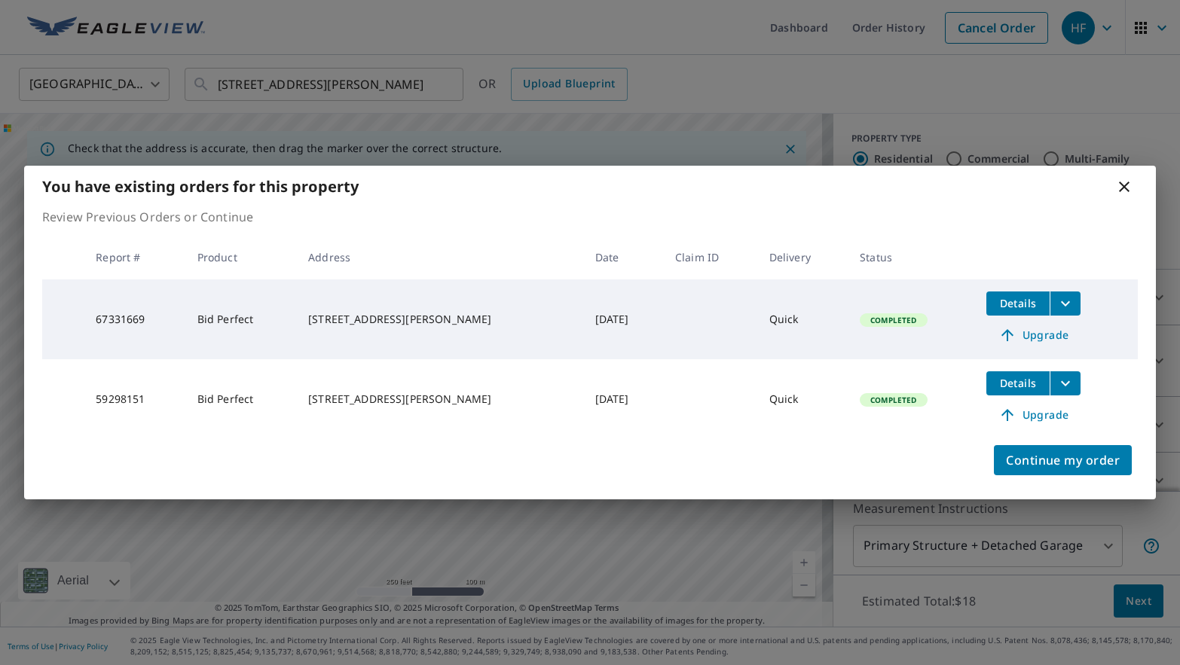
click at [1121, 188] on icon at bounding box center [1124, 187] width 18 height 18
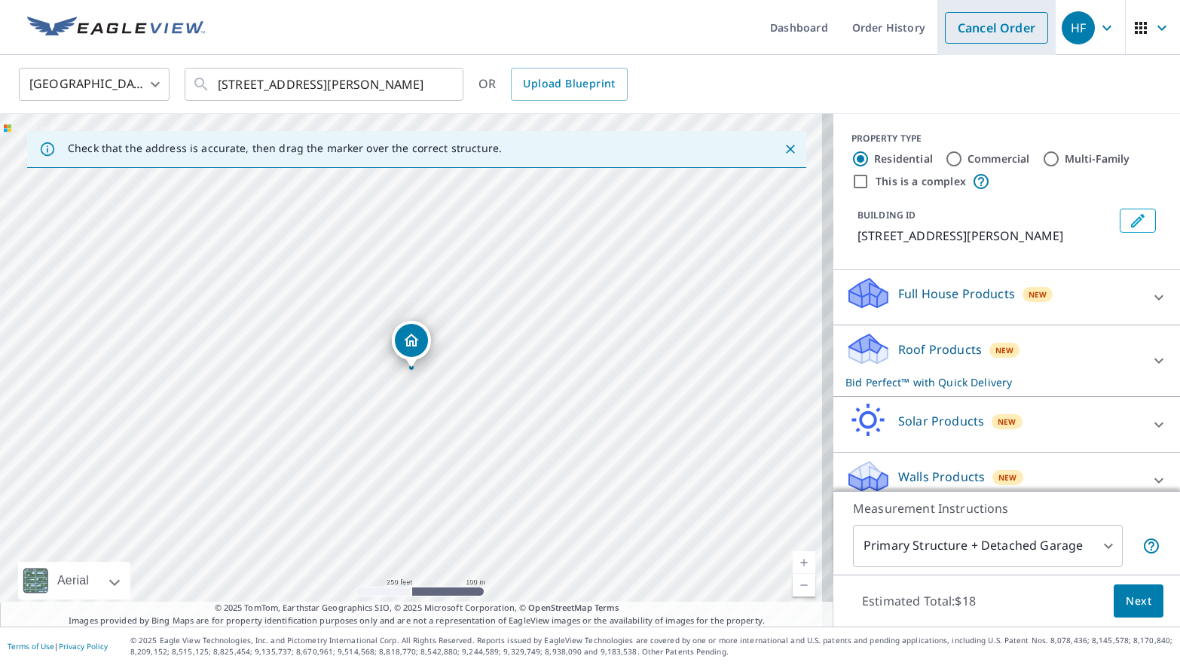
click at [1009, 25] on link "Cancel Order" at bounding box center [996, 28] width 103 height 32
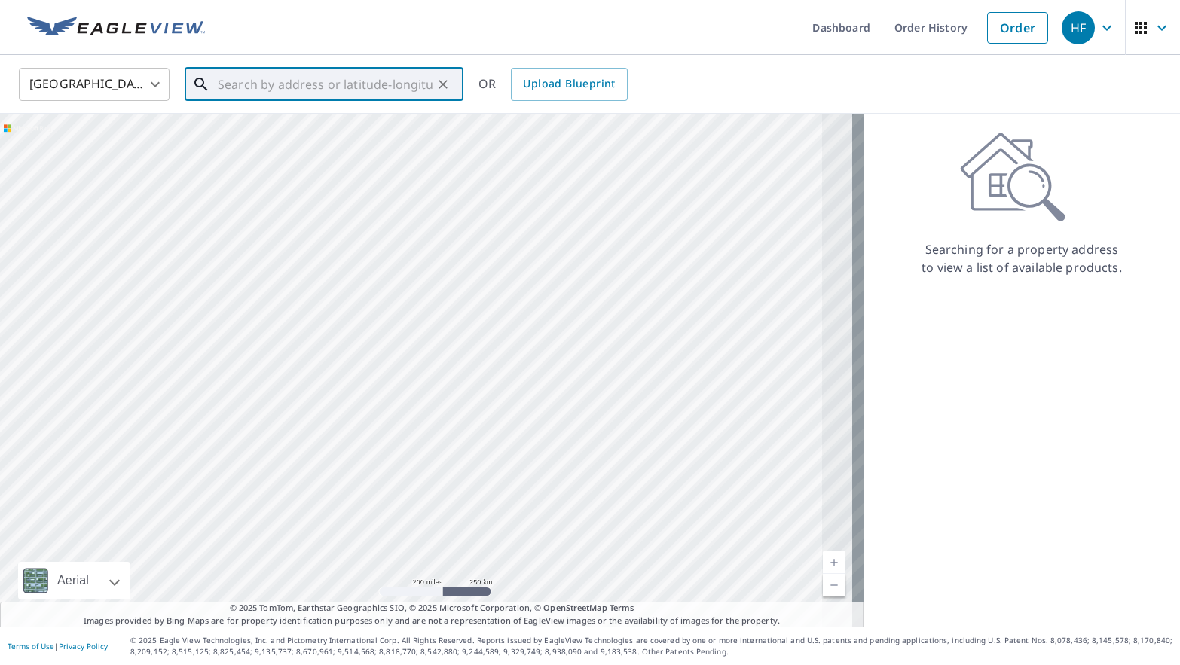
click at [285, 84] on input "text" at bounding box center [325, 84] width 215 height 42
paste input "[STREET_ADDRESS]"
click at [373, 140] on p "Opa Locka, FL 33055" at bounding box center [333, 144] width 237 height 15
type input "[STREET_ADDRESS]"
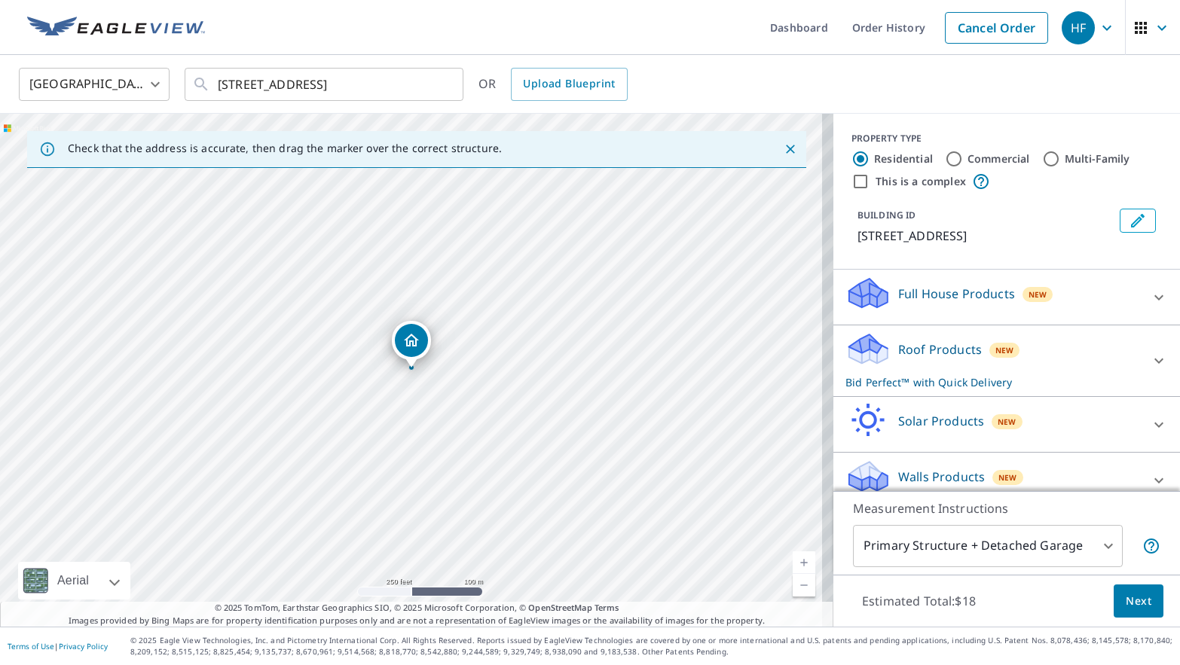
click at [1133, 595] on span "Next" at bounding box center [1139, 601] width 26 height 19
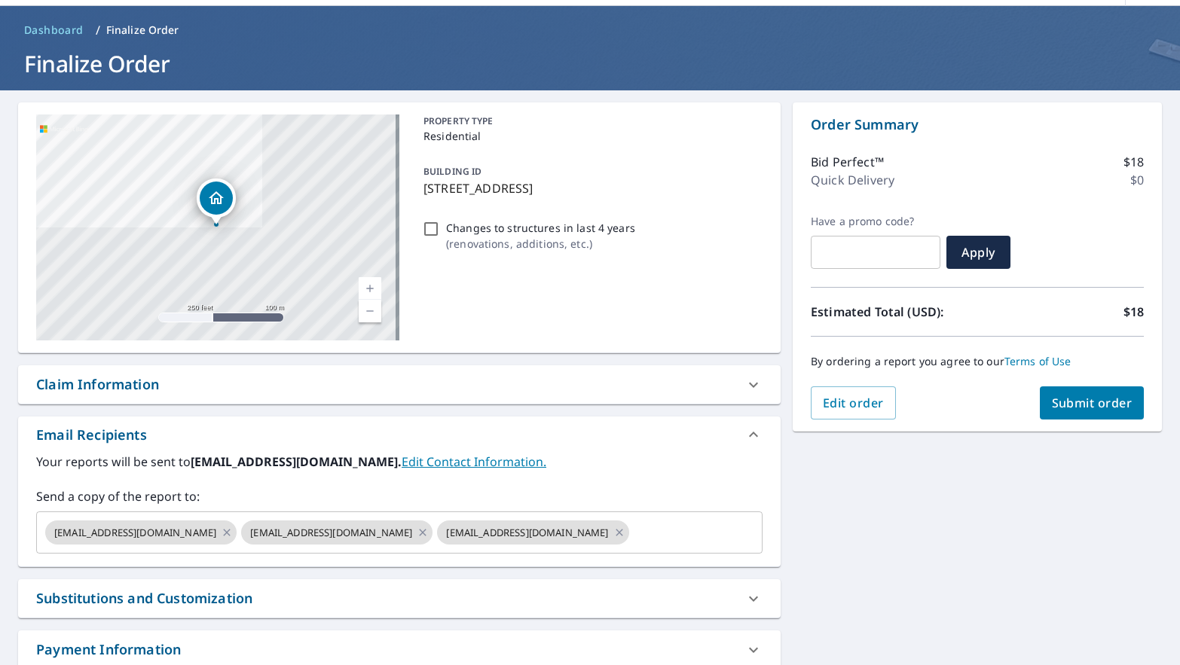
scroll to position [75, 0]
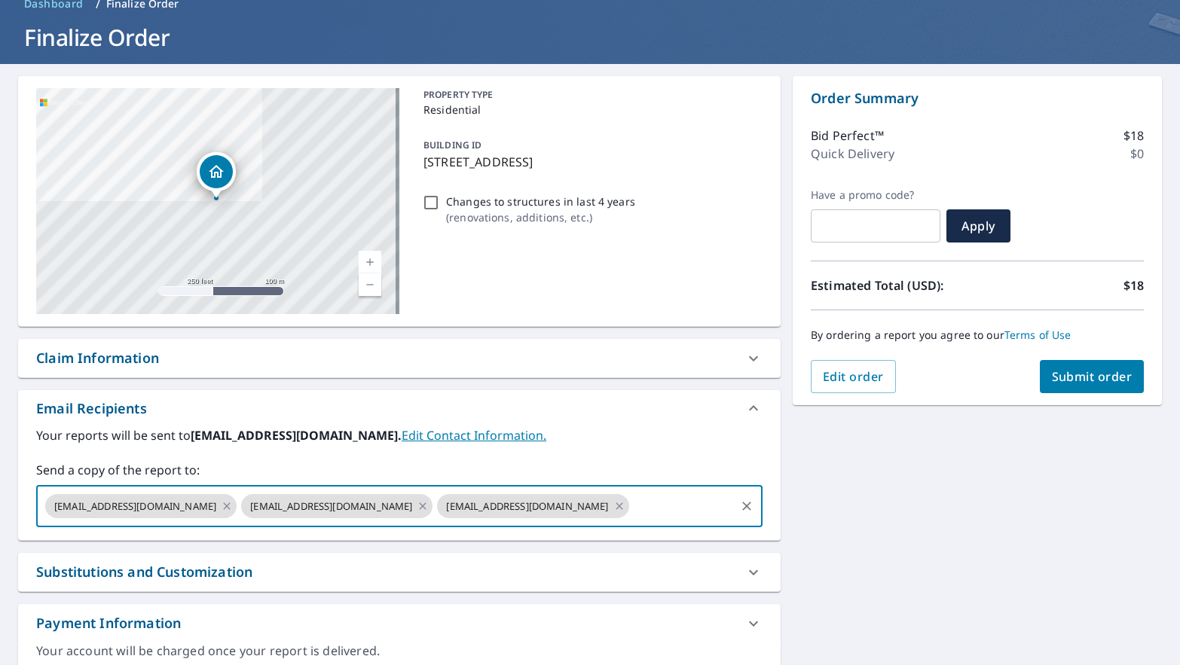
click at [631, 508] on input "text" at bounding box center [682, 506] width 102 height 29
paste input "[EMAIL_ADDRESS][DOMAIN_NAME]"
type input "[EMAIL_ADDRESS][DOMAIN_NAME]"
click at [610, 463] on label "Send a copy of the report to:" at bounding box center [399, 470] width 726 height 18
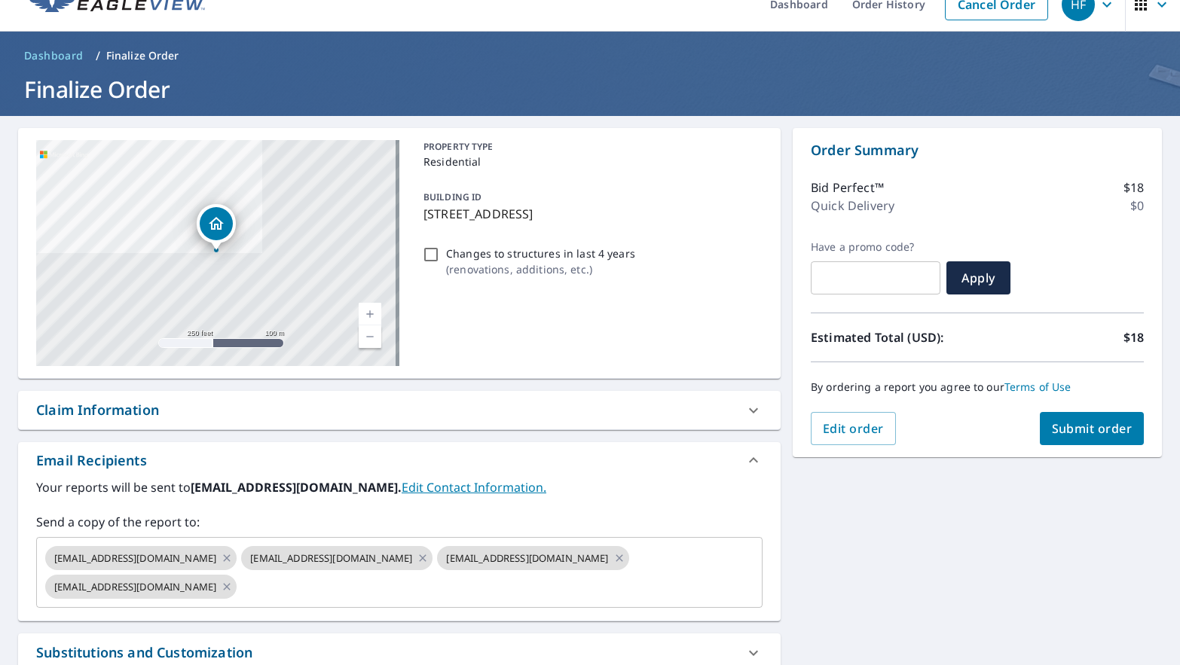
scroll to position [0, 0]
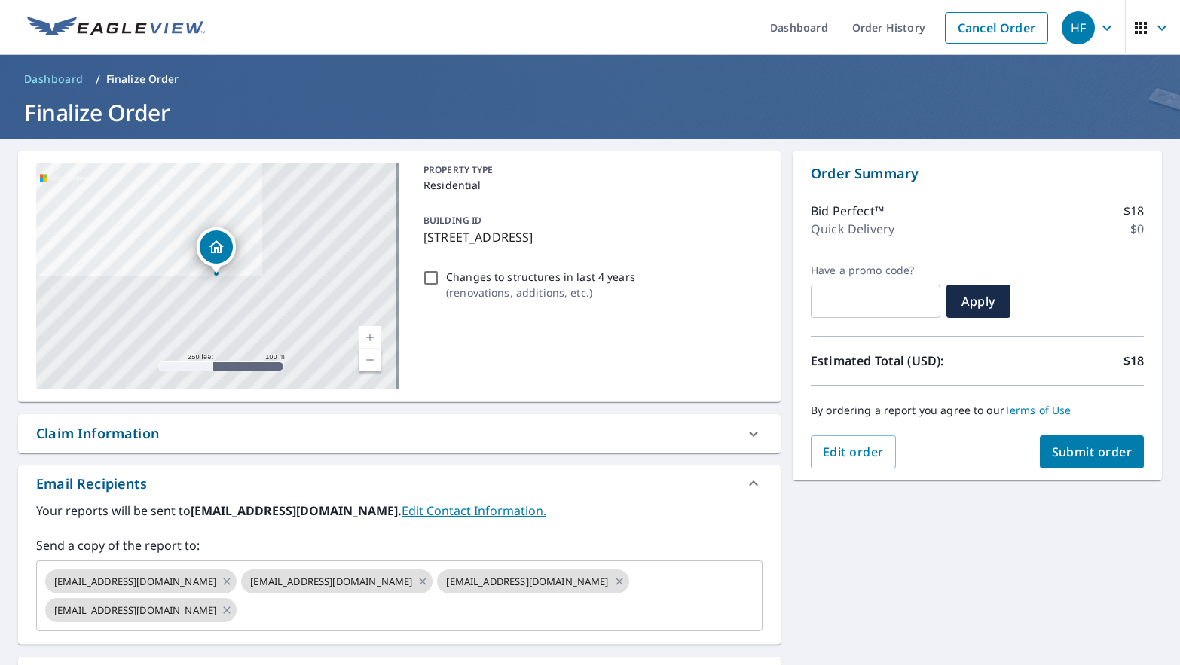
click at [1056, 459] on span "Submit order" at bounding box center [1092, 452] width 81 height 17
checkbox input "true"
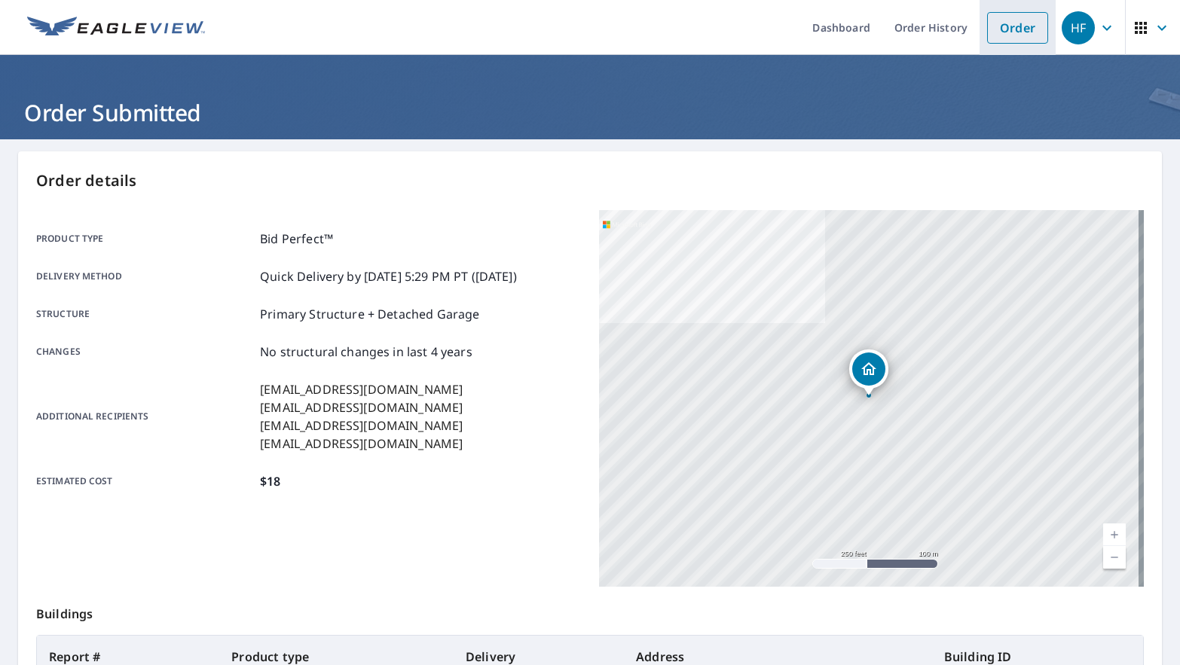
click at [1010, 24] on link "Order" at bounding box center [1017, 28] width 61 height 32
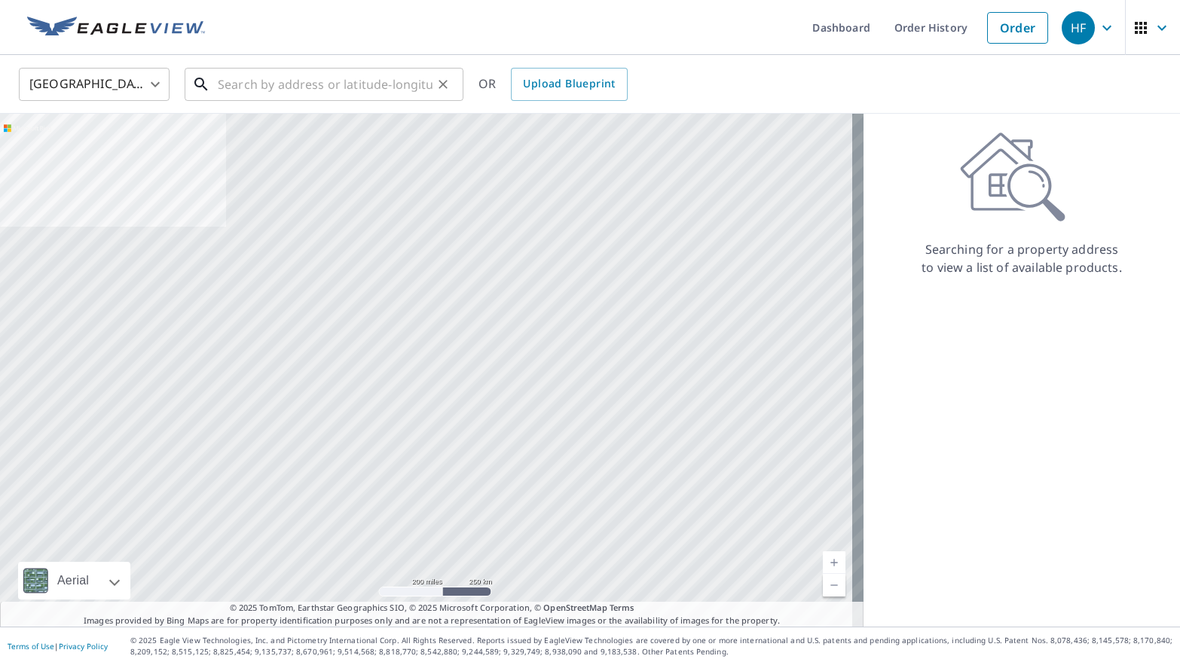
click at [346, 87] on input "text" at bounding box center [325, 84] width 215 height 42
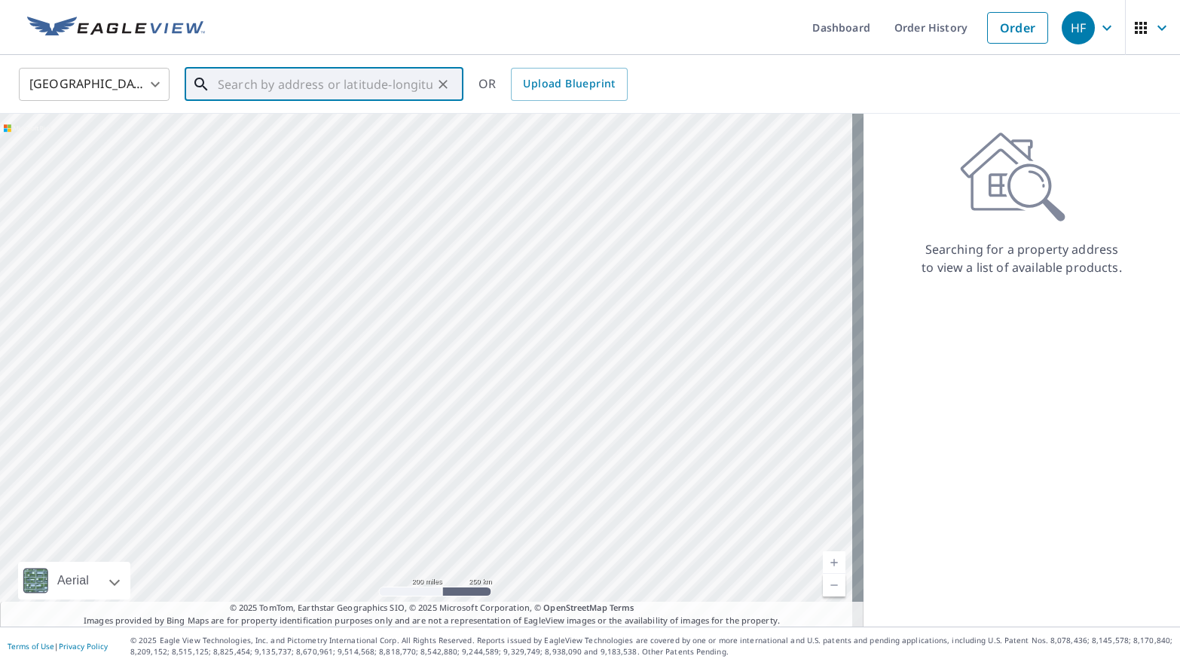
paste input "101 [PERSON_NAME] Crt"
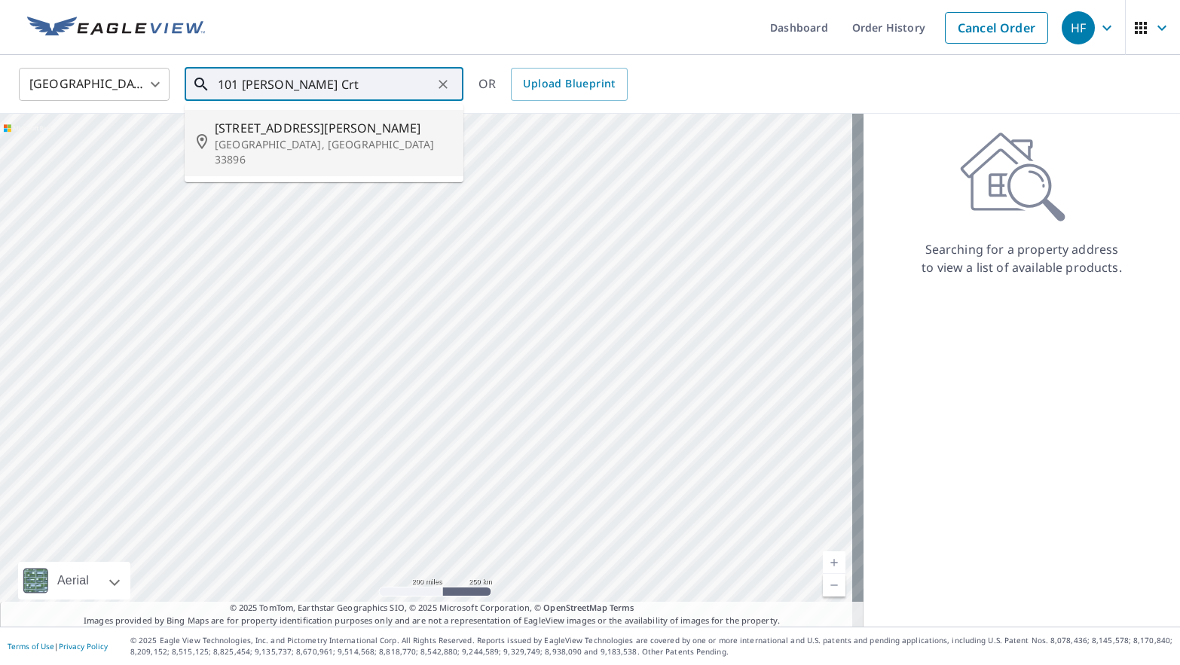
click at [344, 145] on p "[GEOGRAPHIC_DATA], [GEOGRAPHIC_DATA] 33896" at bounding box center [333, 152] width 237 height 30
type input "[STREET_ADDRESS][PERSON_NAME][PERSON_NAME]"
